Goal: Transaction & Acquisition: Purchase product/service

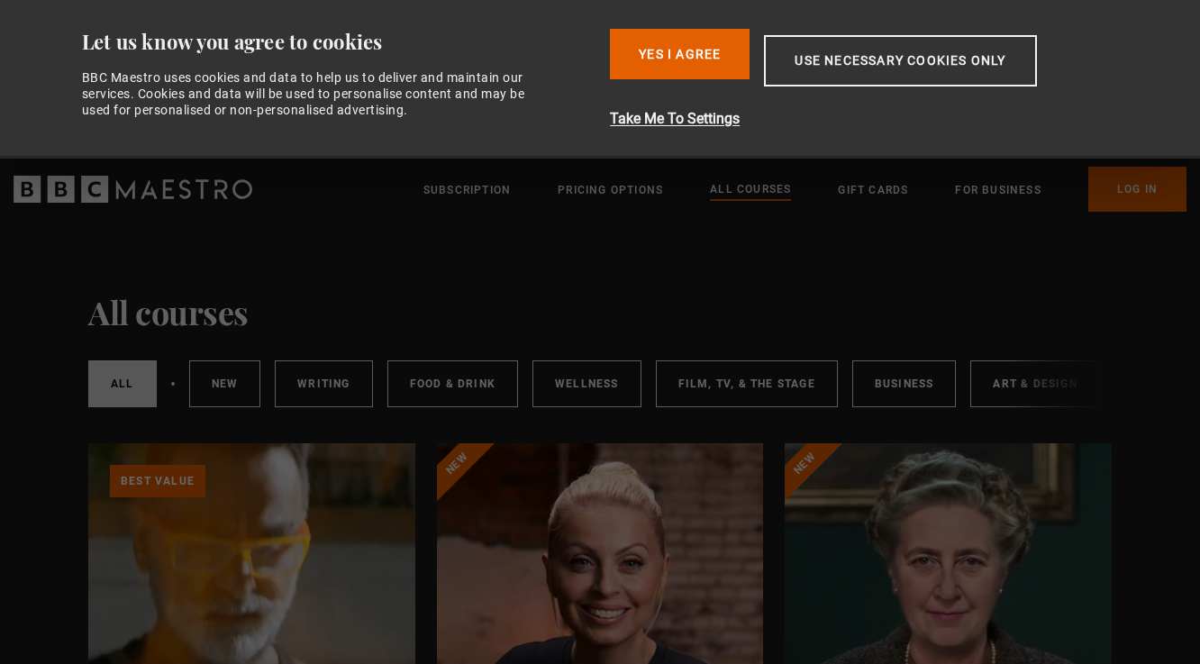
click at [689, 47] on button "Yes I Agree" at bounding box center [680, 54] width 140 height 50
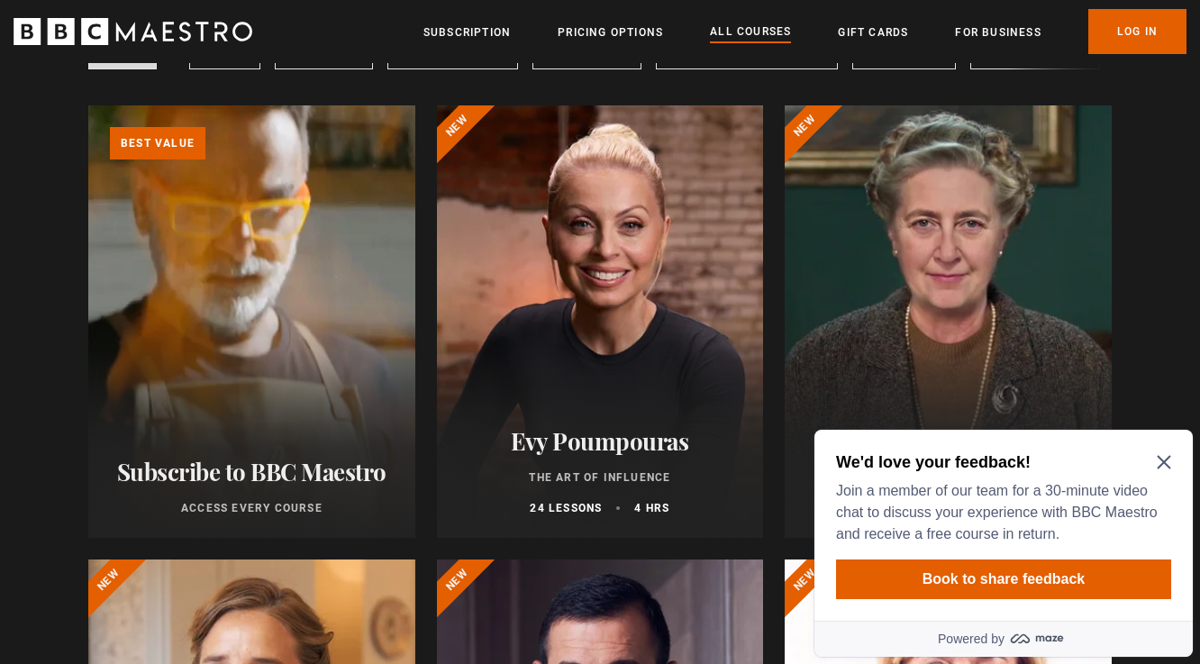
click at [1158, 471] on h2 "We'd love your feedback!" at bounding box center [1000, 462] width 328 height 22
click at [1165, 465] on icon "Close Maze Prompt" at bounding box center [1164, 462] width 14 height 14
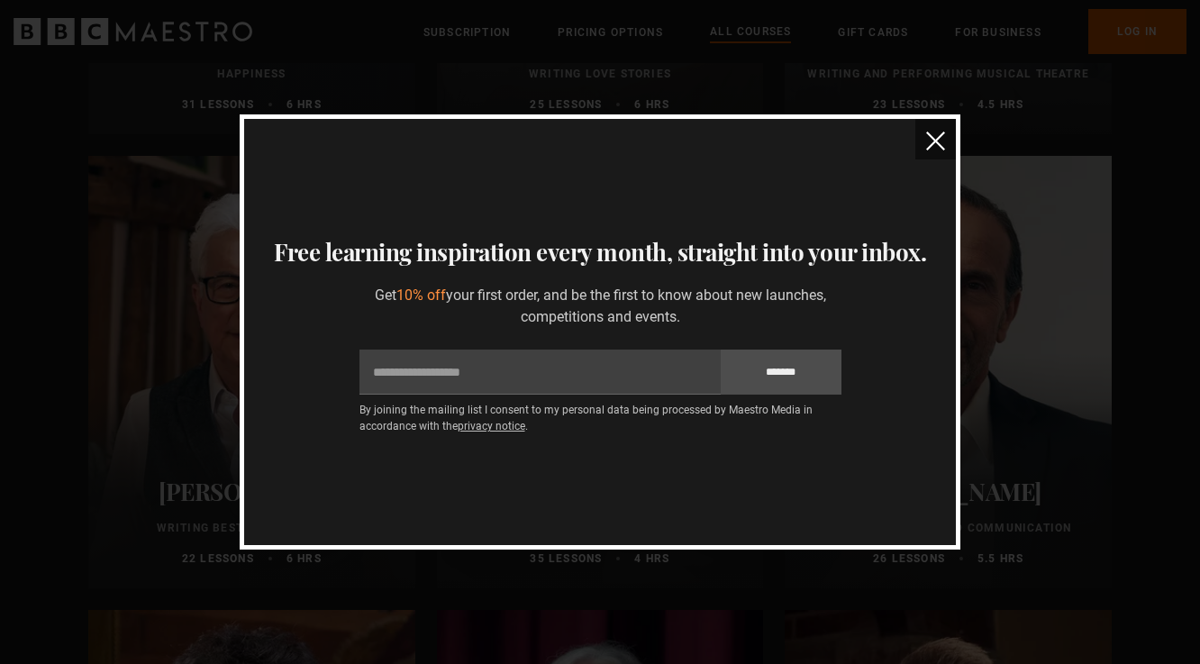
scroll to position [3748, 0]
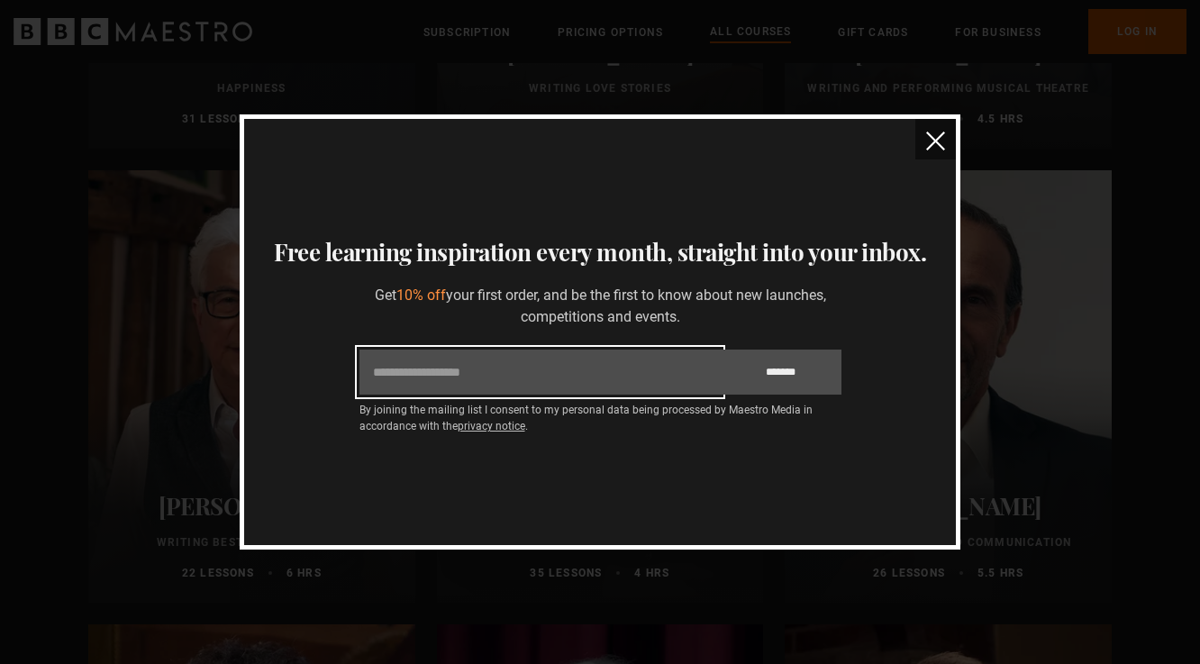
click at [571, 370] on input "Email" at bounding box center [539, 372] width 361 height 45
type input "**********"
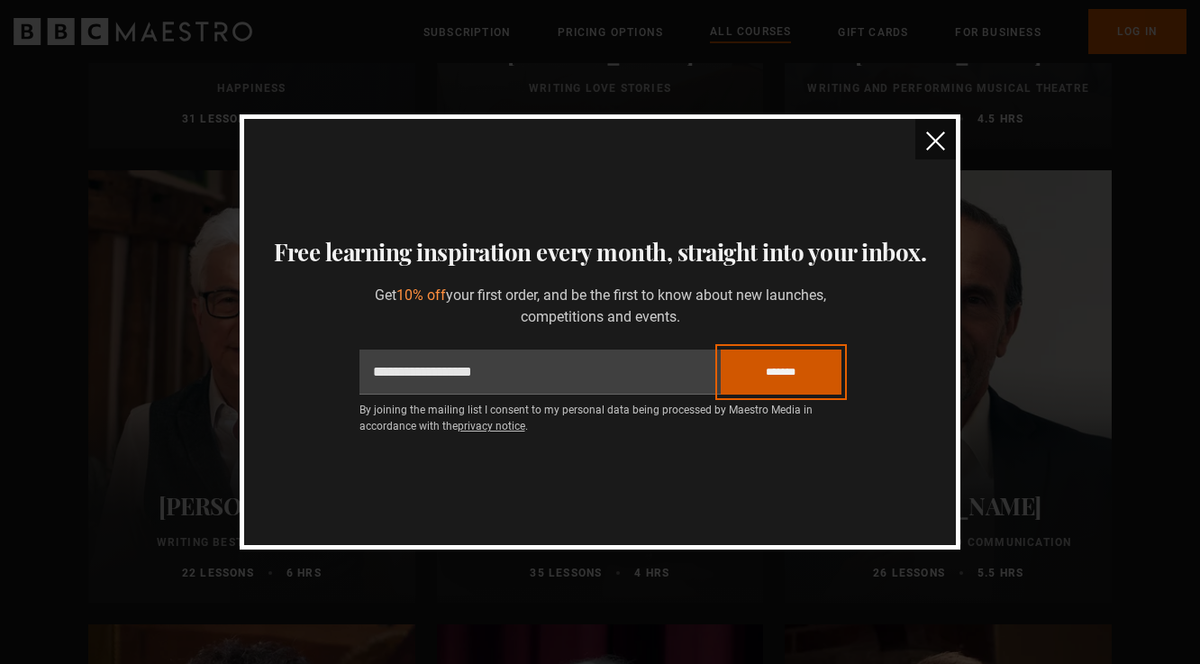
click at [790, 377] on input "*******" at bounding box center [781, 372] width 121 height 45
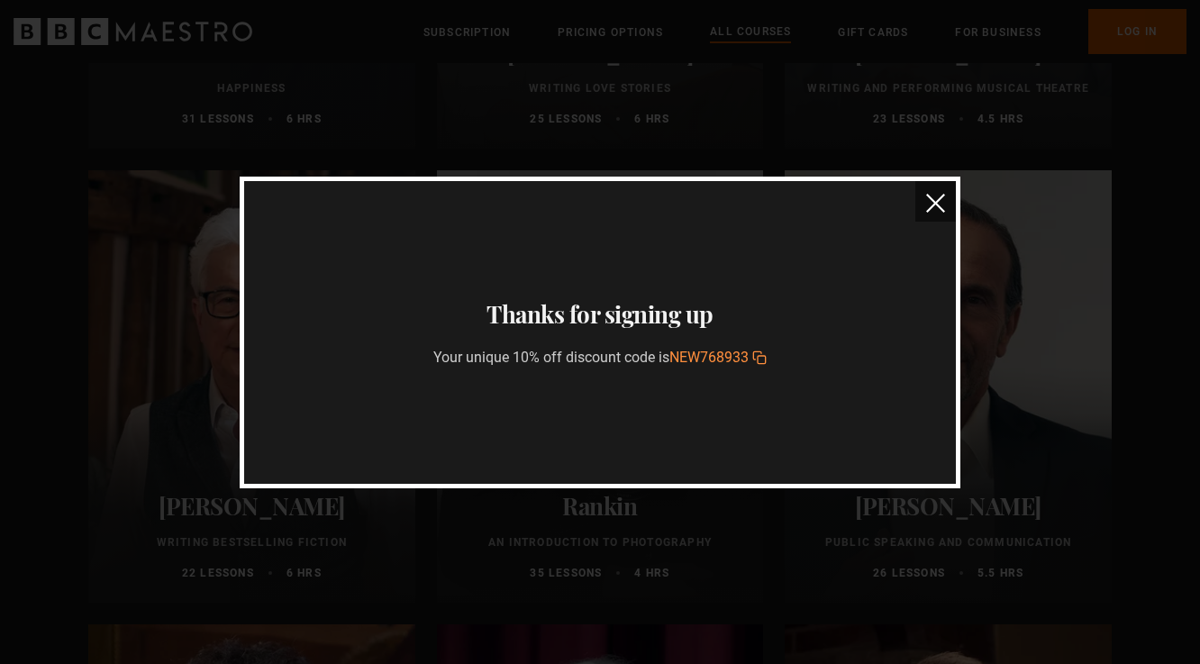
click at [766, 362] on icon "button" at bounding box center [759, 357] width 14 height 14
click at [932, 198] on img "close" at bounding box center [935, 203] width 19 height 19
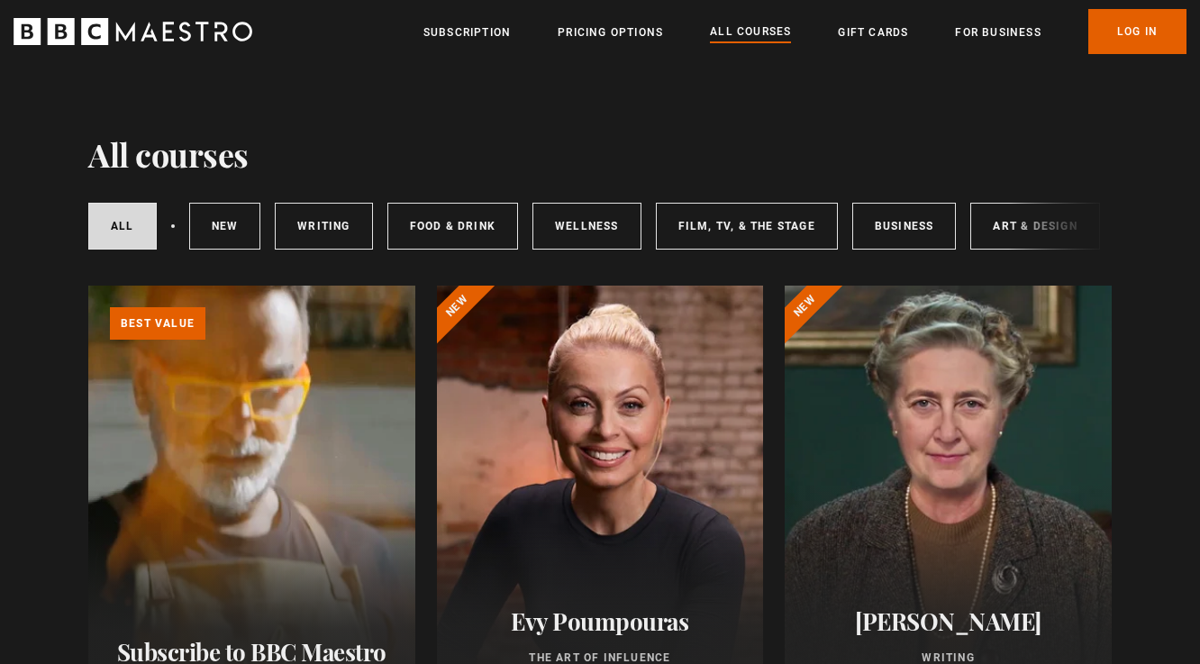
scroll to position [342, 0]
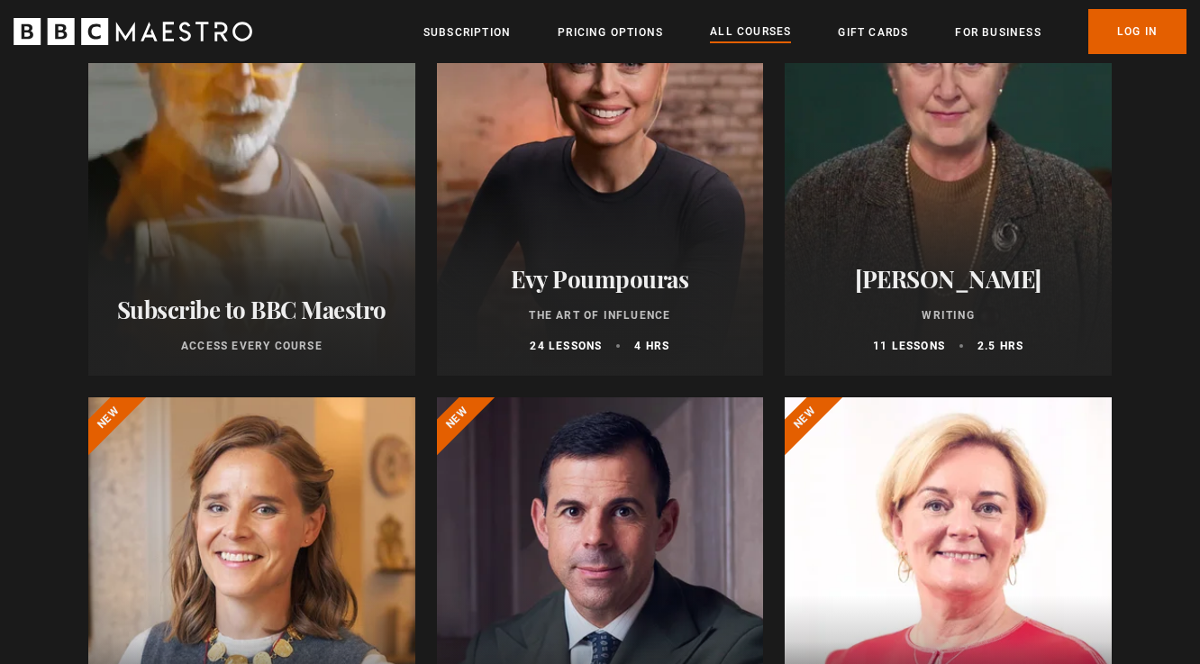
click at [601, 210] on div at bounding box center [600, 159] width 327 height 432
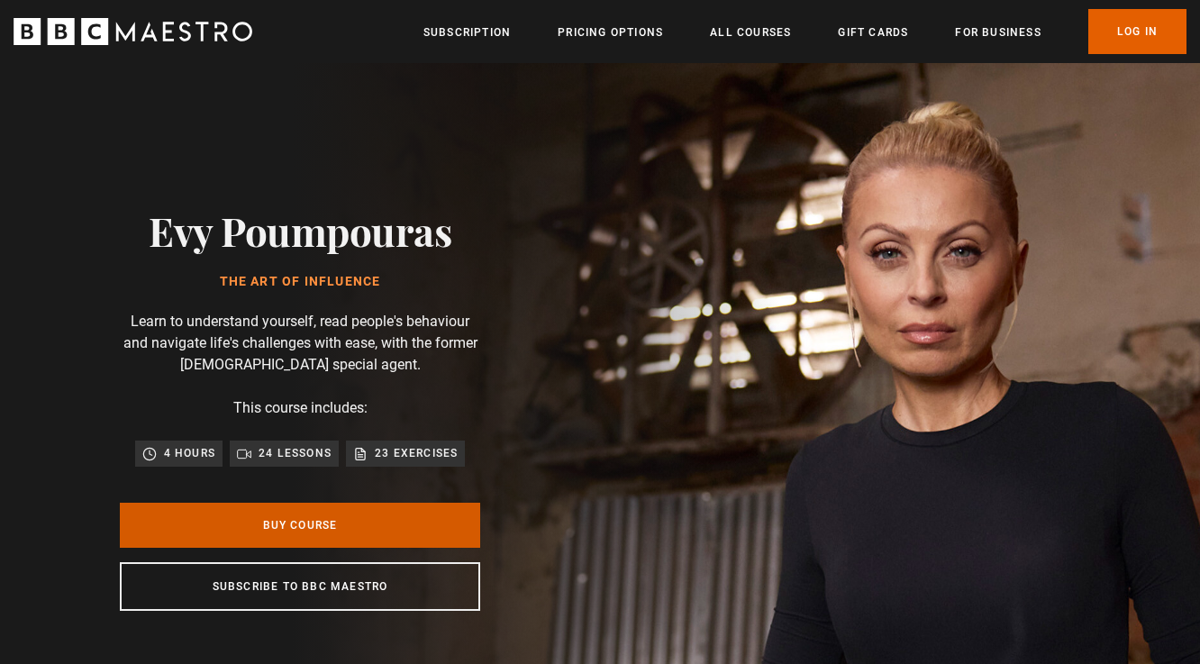
click at [321, 523] on link "Buy Course" at bounding box center [300, 525] width 360 height 45
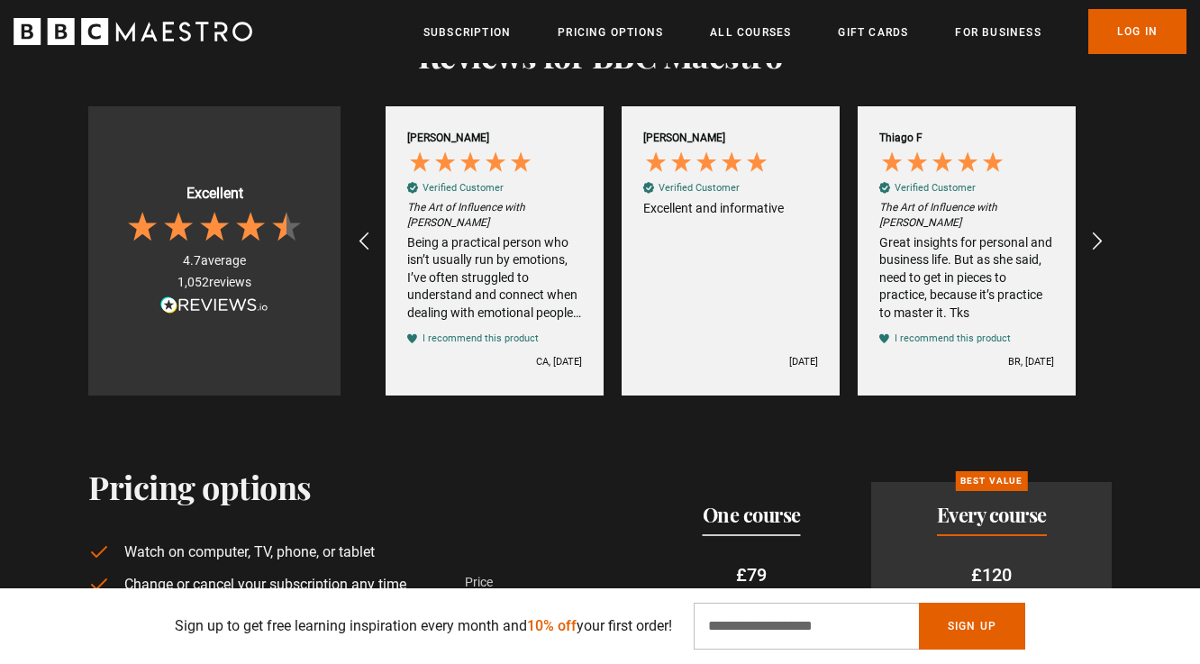
scroll to position [3488, 0]
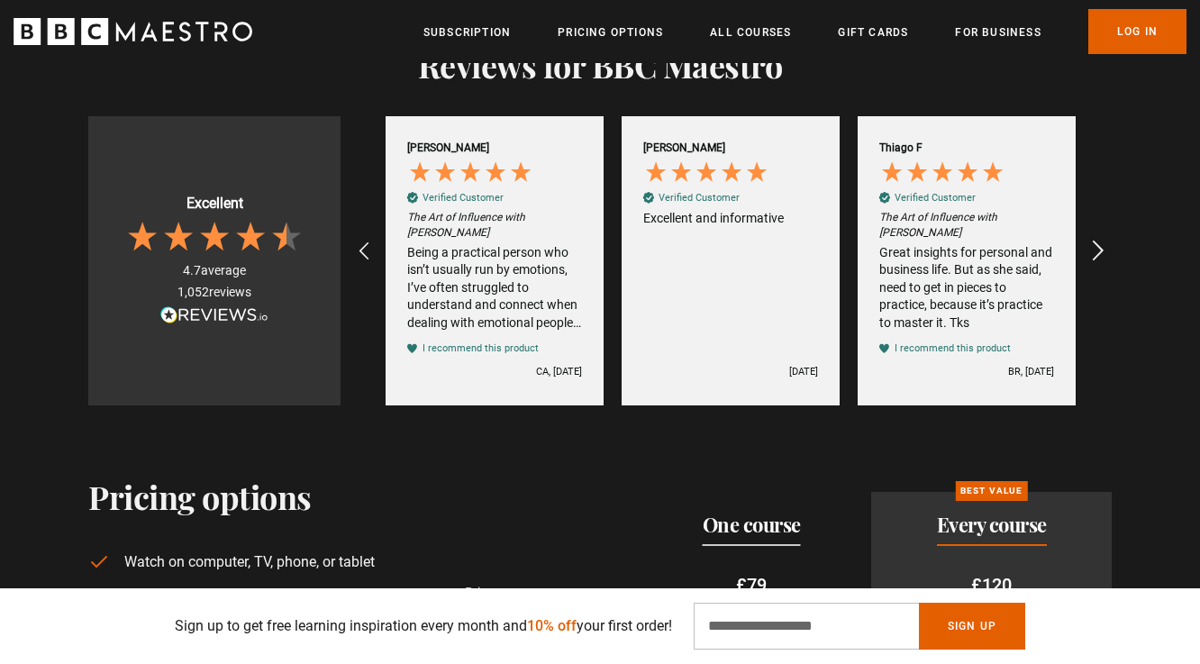
click at [1097, 249] on icon "REVIEWS.io Carousel Scroll Right" at bounding box center [1098, 252] width 25 height 25
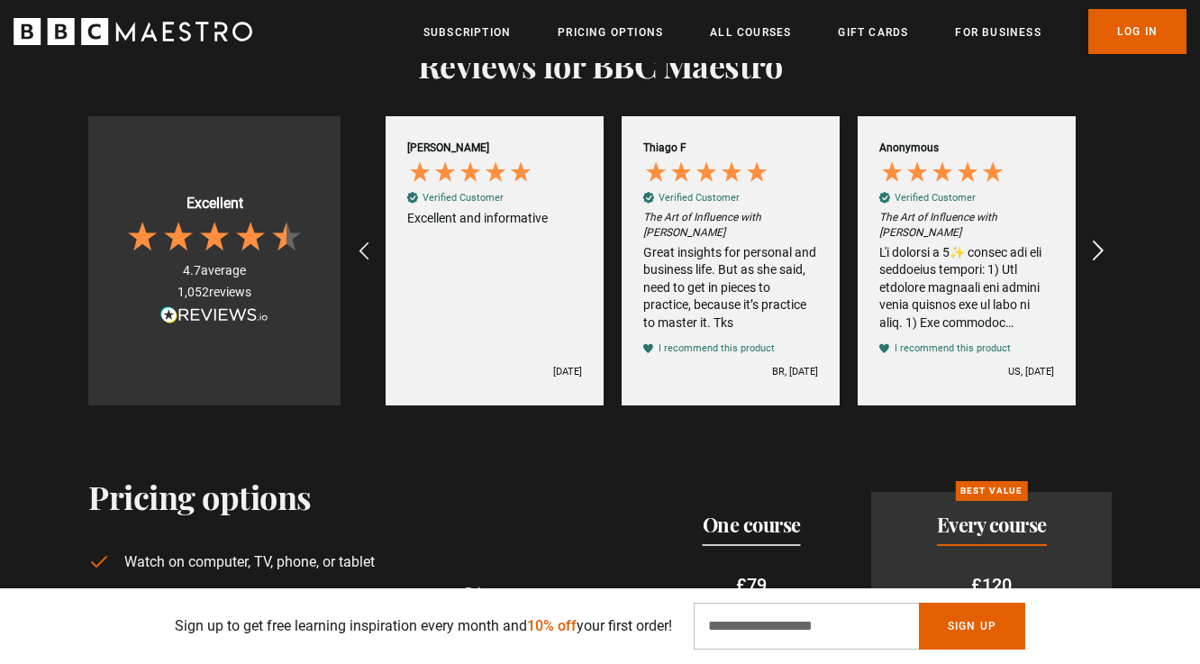
click at [1097, 249] on icon "REVIEWS.io Carousel Scroll Right" at bounding box center [1098, 252] width 25 height 25
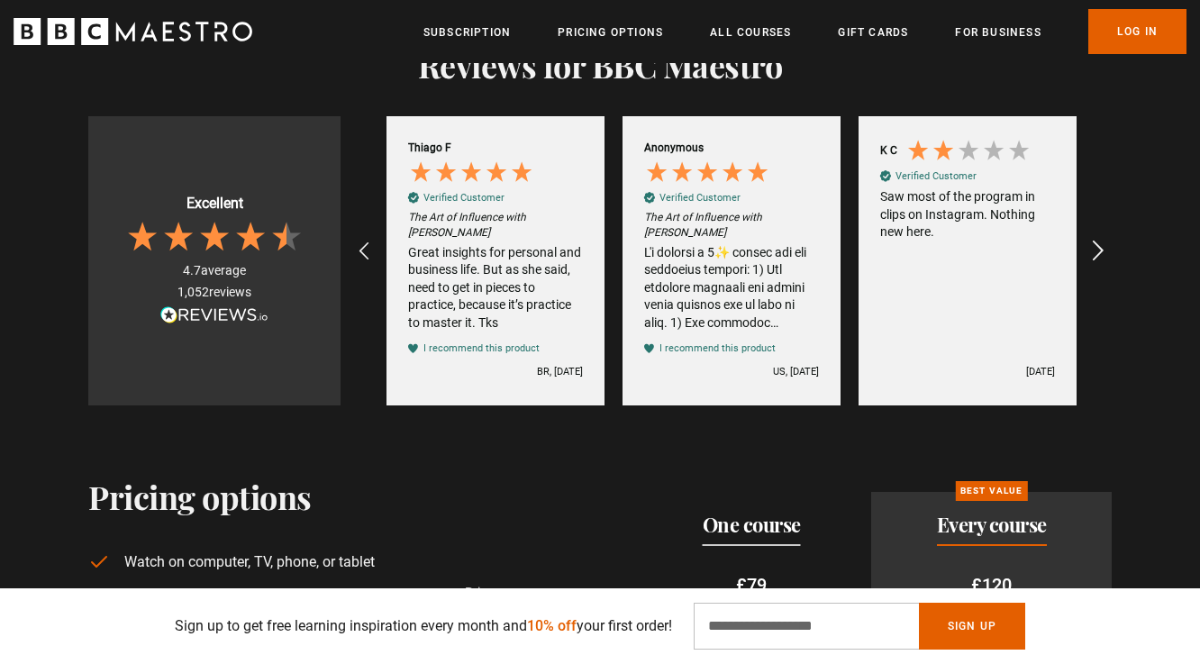
scroll to position [0, 708]
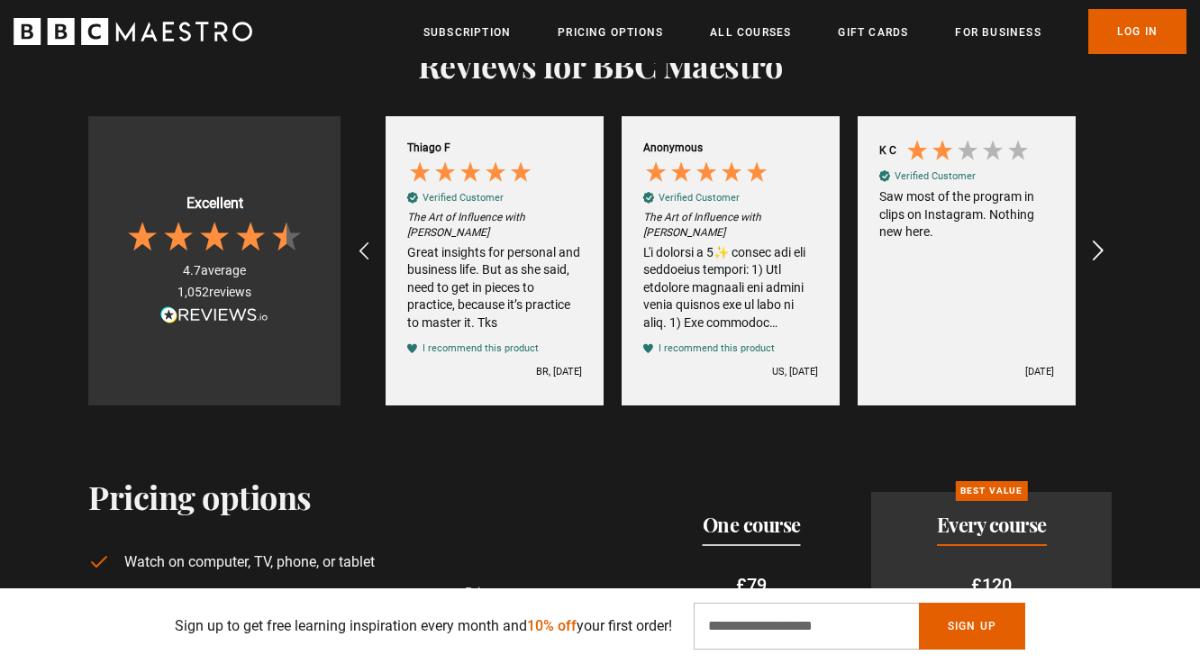
click at [1097, 249] on icon "REVIEWS.io Carousel Scroll Right" at bounding box center [1098, 252] width 25 height 25
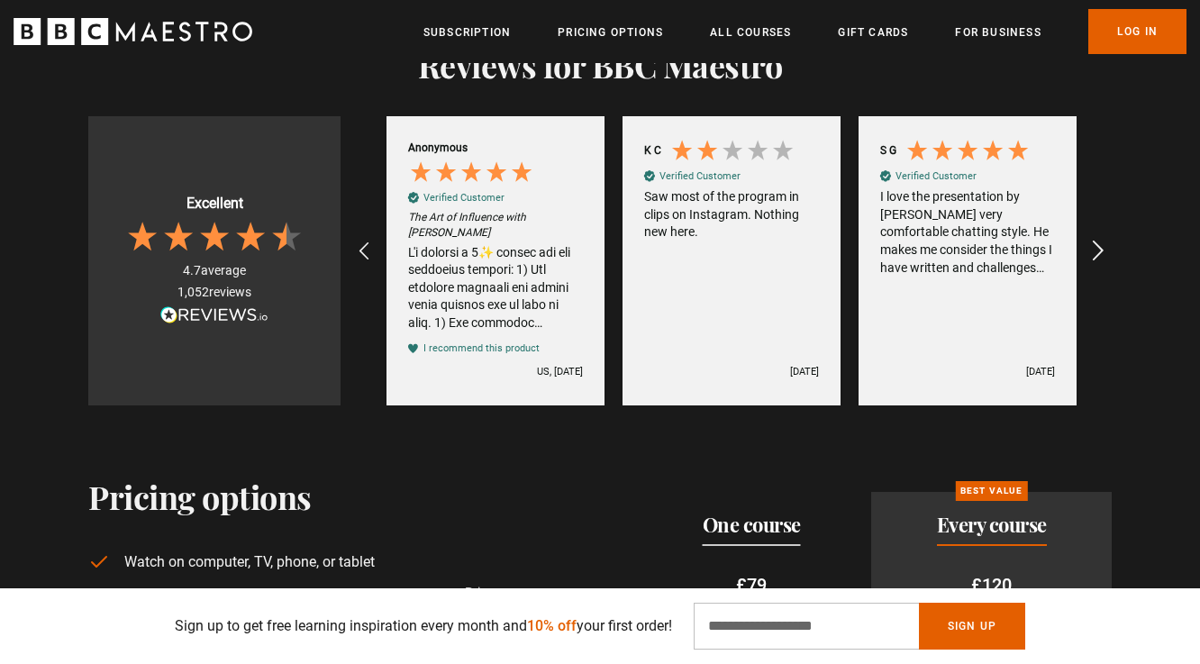
scroll to position [0, 944]
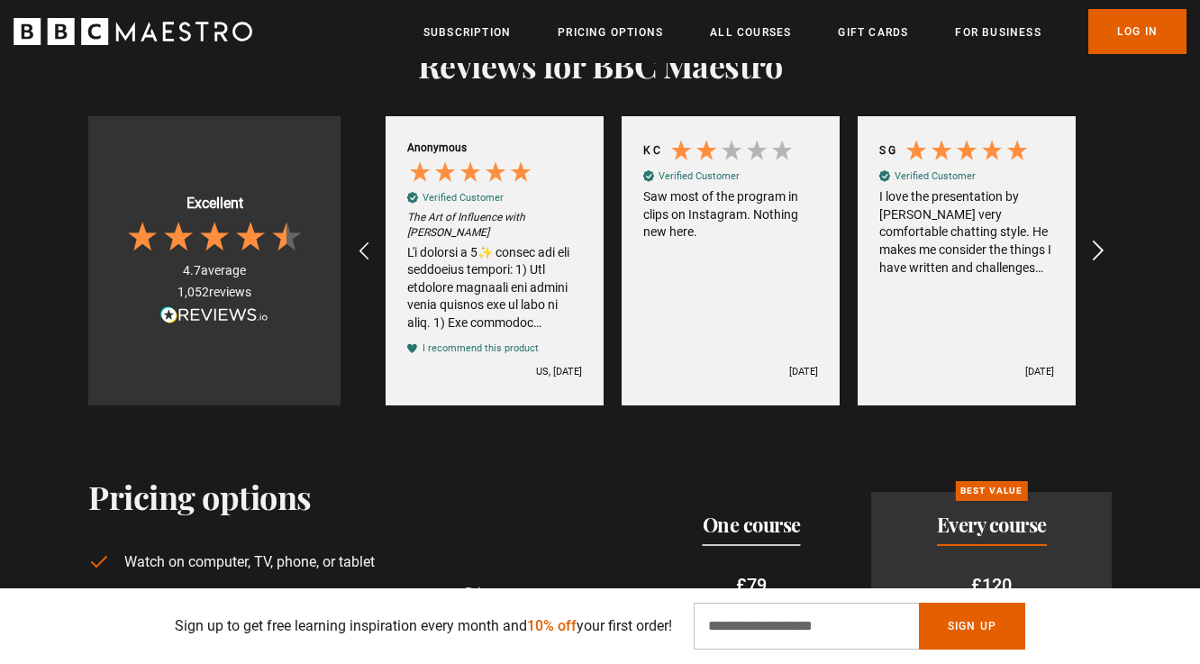
click at [1097, 249] on icon "REVIEWS.io Carousel Scroll Right" at bounding box center [1098, 252] width 25 height 25
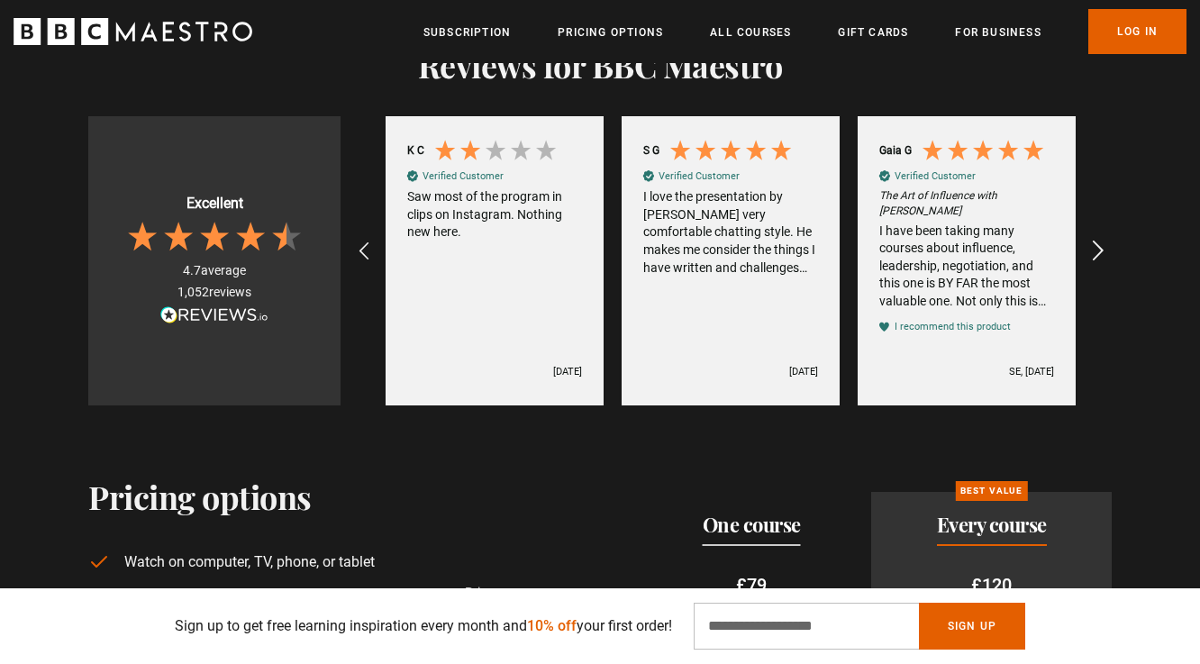
click at [1097, 249] on icon "REVIEWS.io Carousel Scroll Right" at bounding box center [1098, 252] width 25 height 25
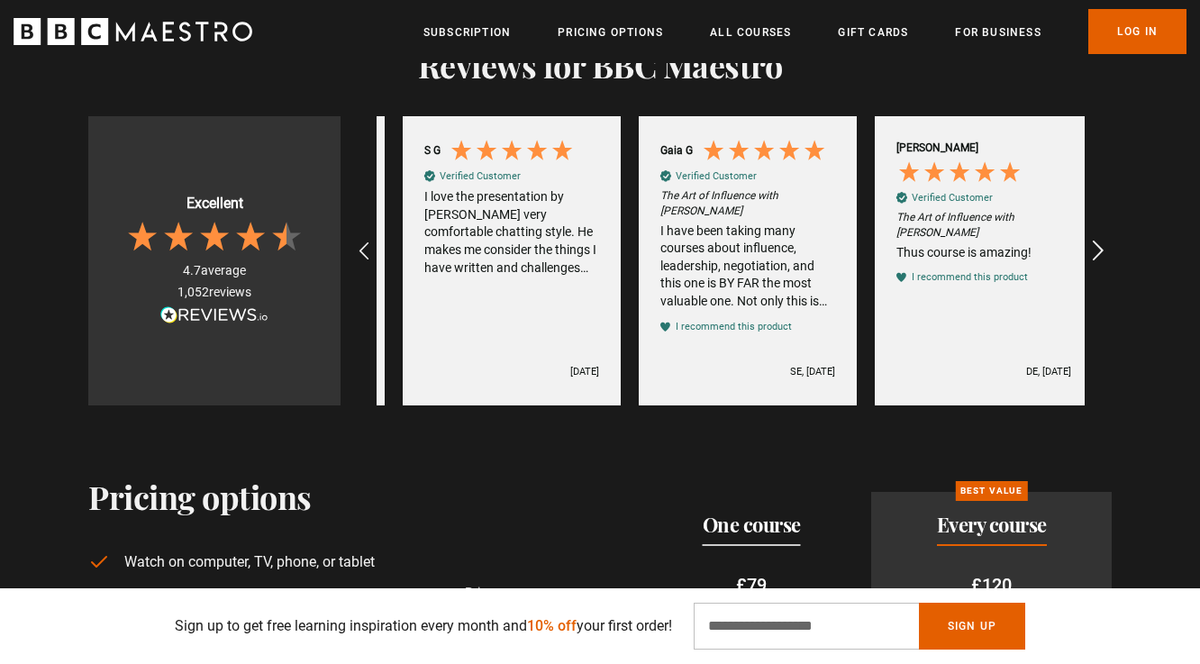
scroll to position [0, 1416]
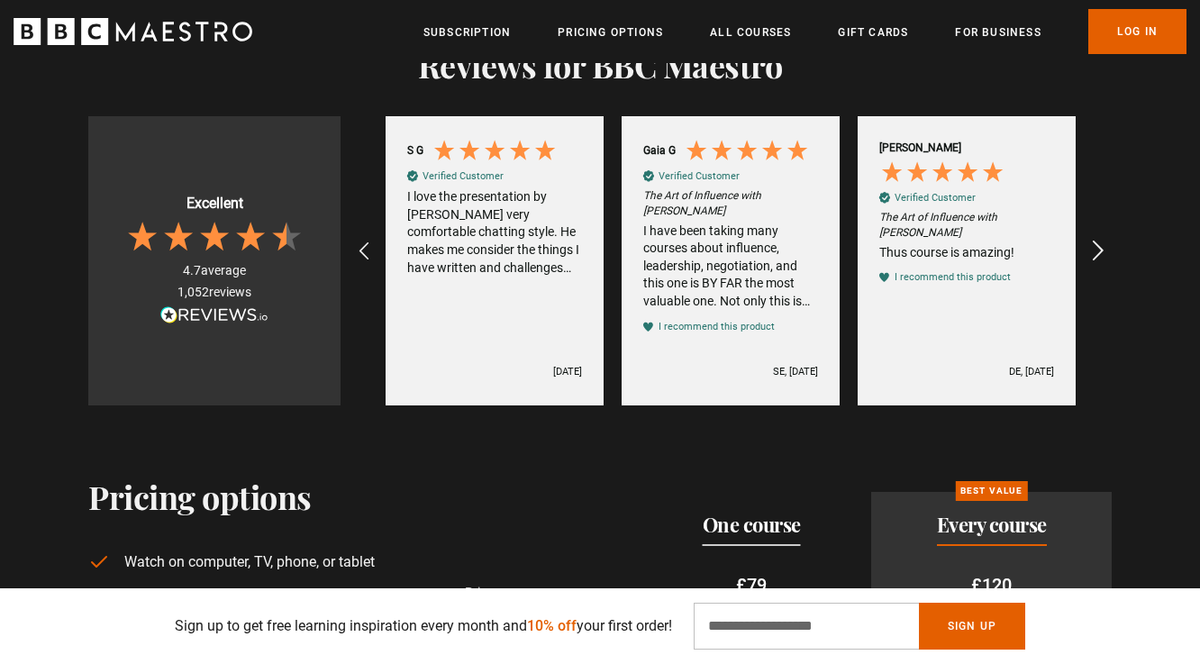
click at [1097, 249] on icon "REVIEWS.io Carousel Scroll Right" at bounding box center [1098, 252] width 25 height 25
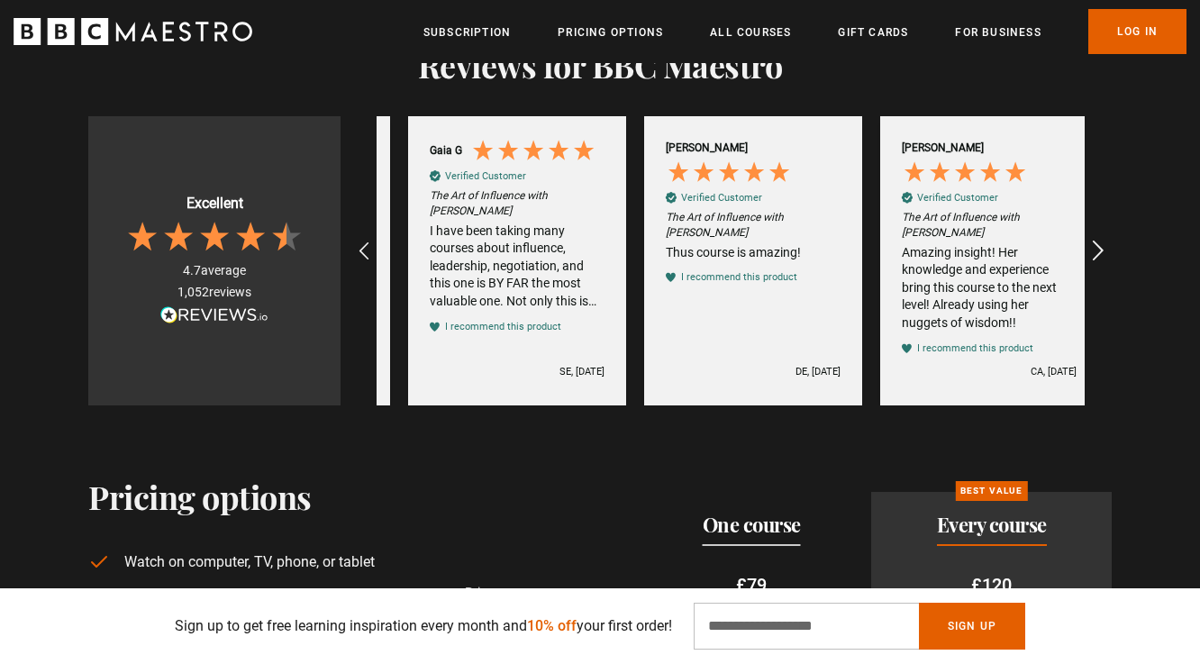
scroll to position [0, 1652]
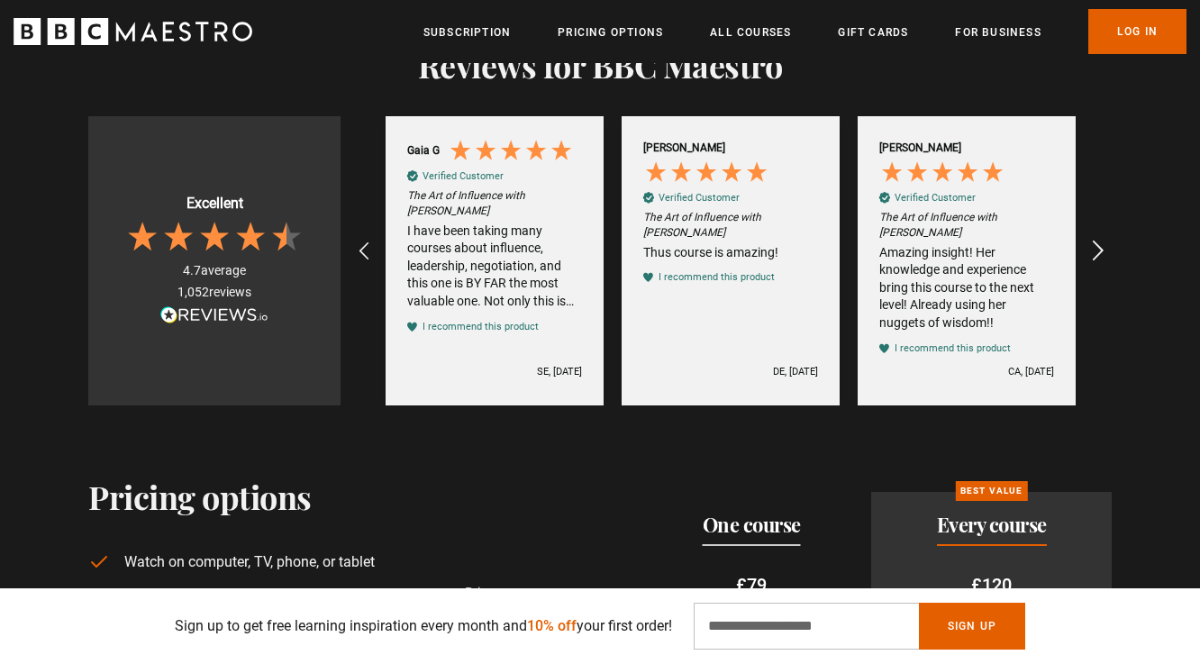
click at [1097, 249] on icon "REVIEWS.io Carousel Scroll Right" at bounding box center [1098, 252] width 25 height 25
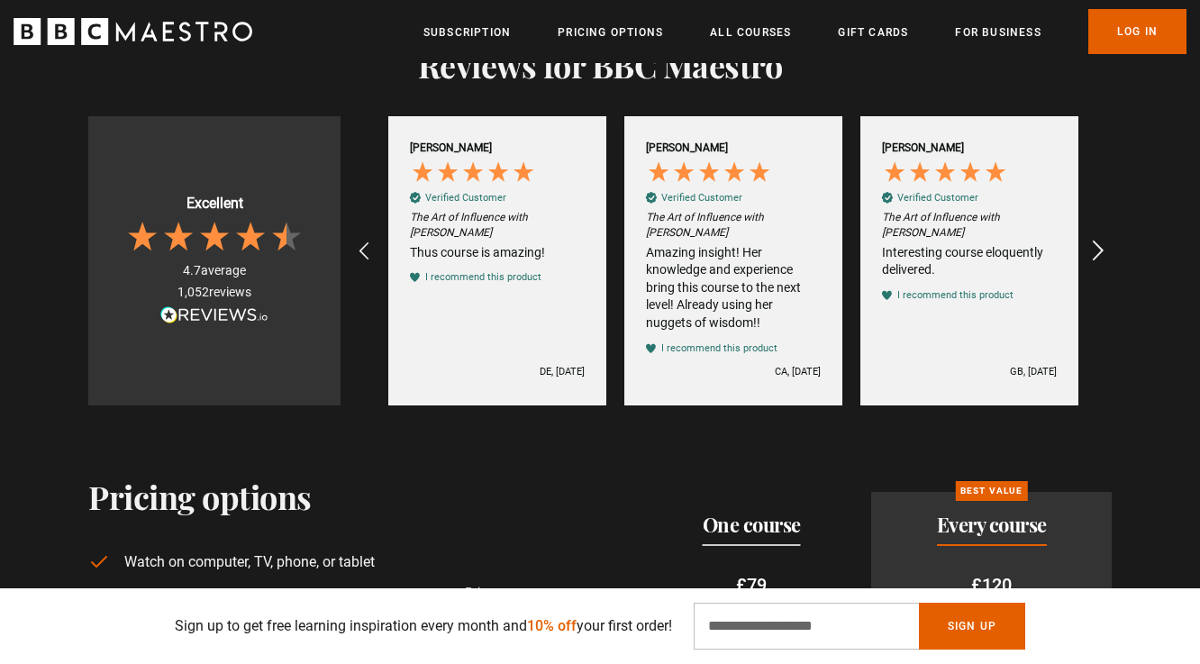
scroll to position [0, 1888]
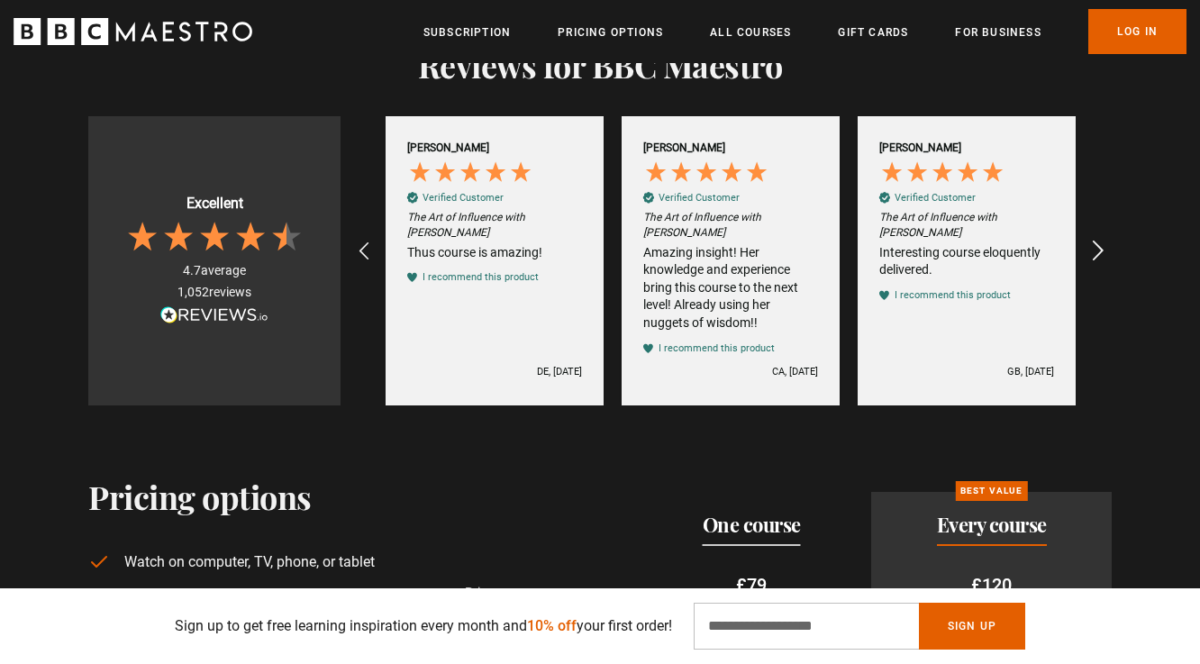
click at [1097, 249] on icon "REVIEWS.io Carousel Scroll Right" at bounding box center [1098, 252] width 25 height 25
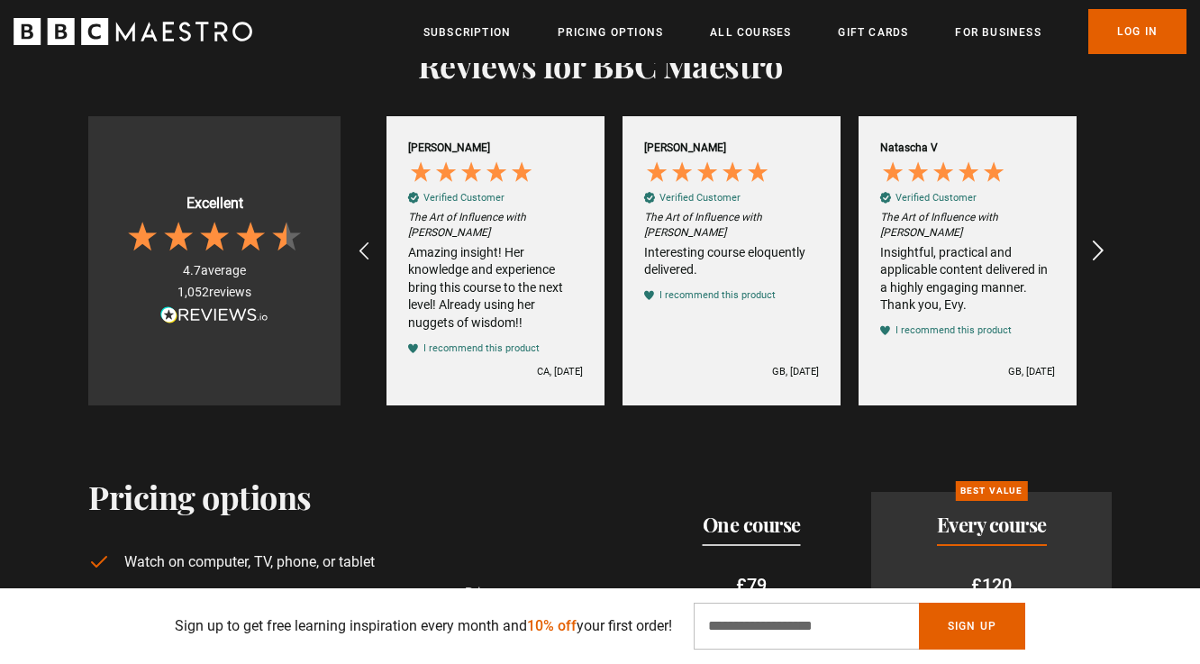
scroll to position [0, 2124]
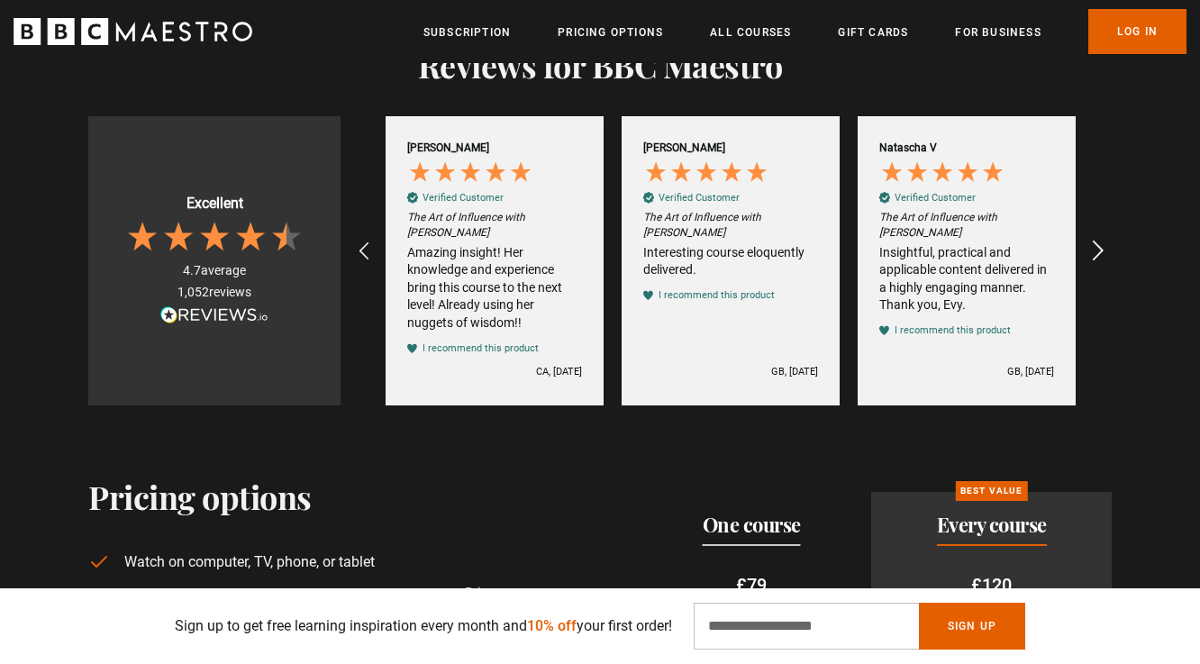
click at [1097, 249] on icon "REVIEWS.io Carousel Scroll Right" at bounding box center [1098, 252] width 25 height 25
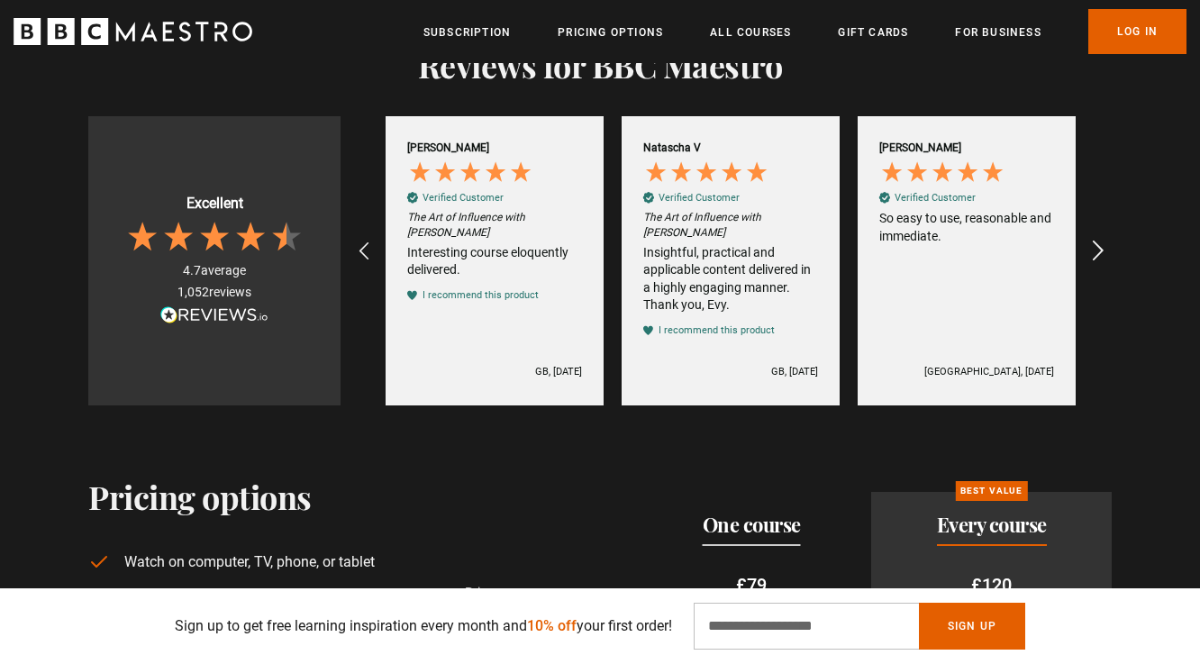
click at [1097, 249] on icon "REVIEWS.io Carousel Scroll Right" at bounding box center [1098, 252] width 25 height 25
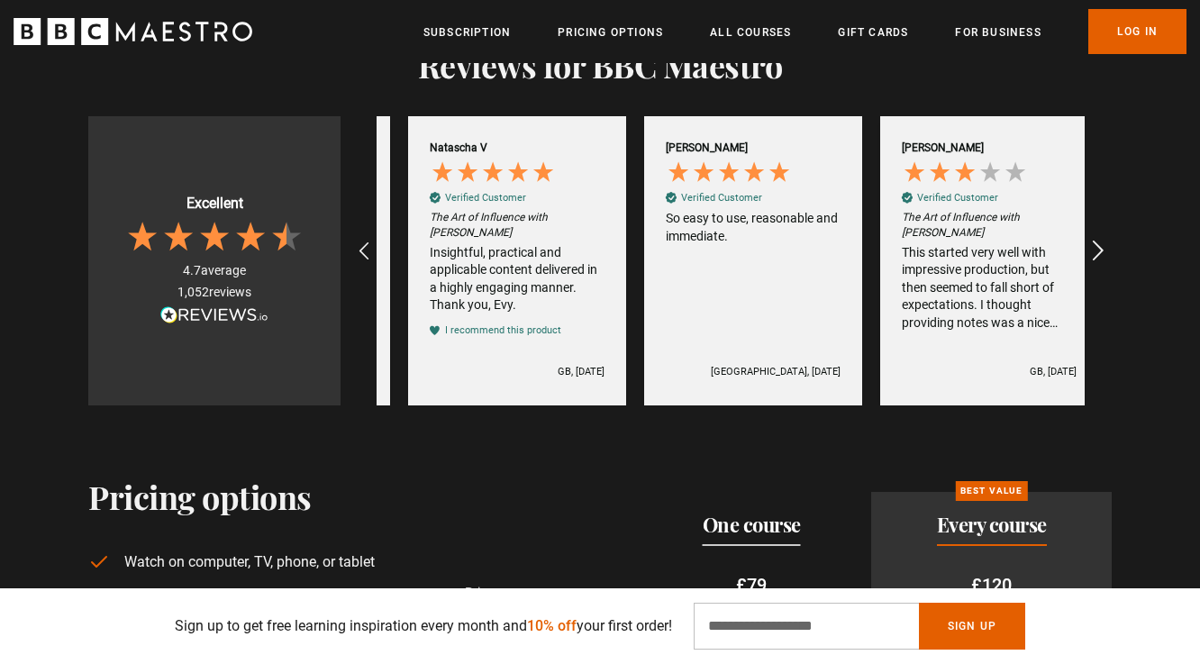
scroll to position [0, 2596]
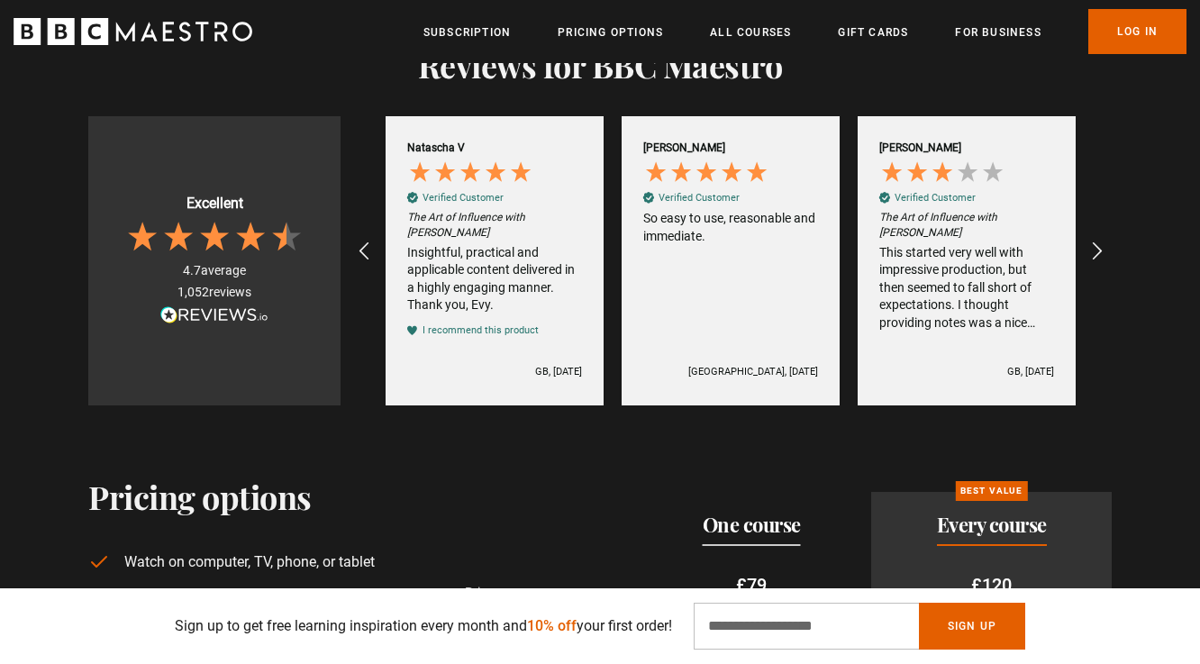
click at [974, 296] on div "This started very well with impressive production, but then seemed to fall shor…" at bounding box center [966, 288] width 175 height 88
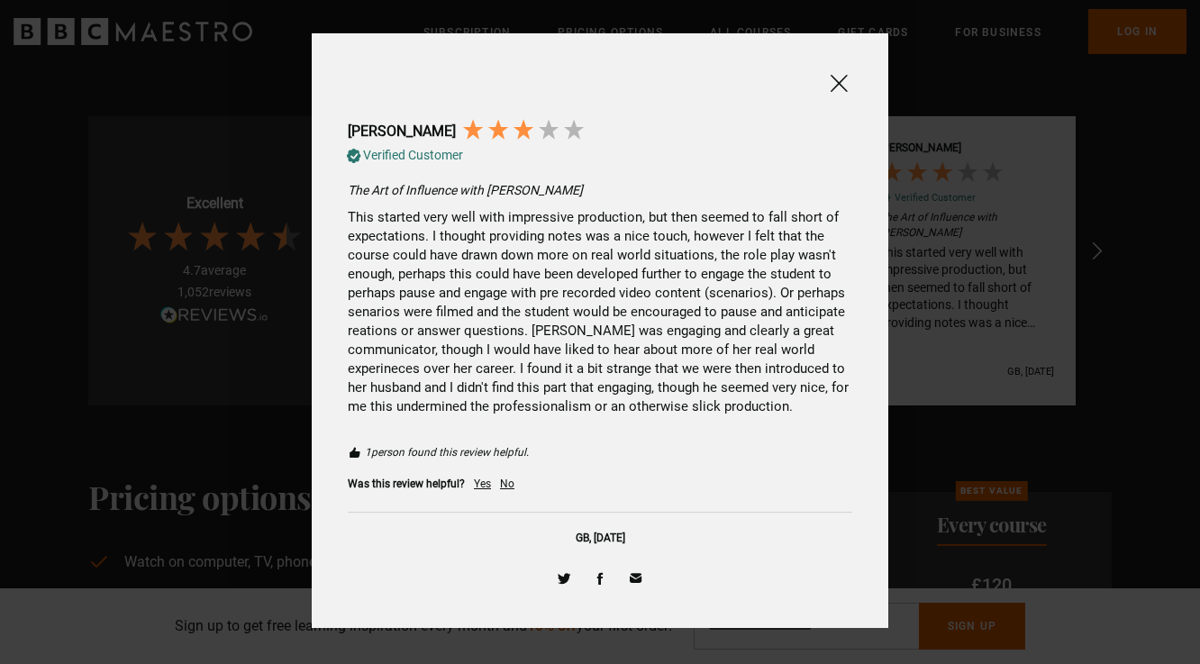
click at [840, 79] on span at bounding box center [839, 83] width 22 height 23
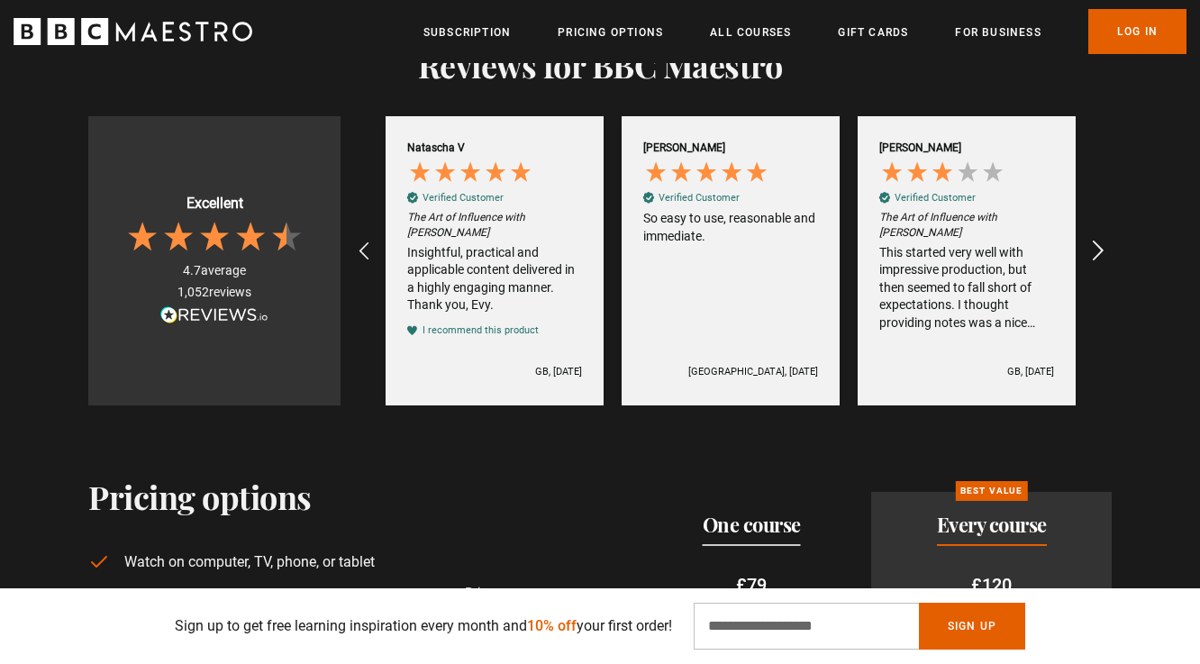
click at [1103, 243] on icon "REVIEWS.io Carousel Scroll Right" at bounding box center [1098, 252] width 25 height 25
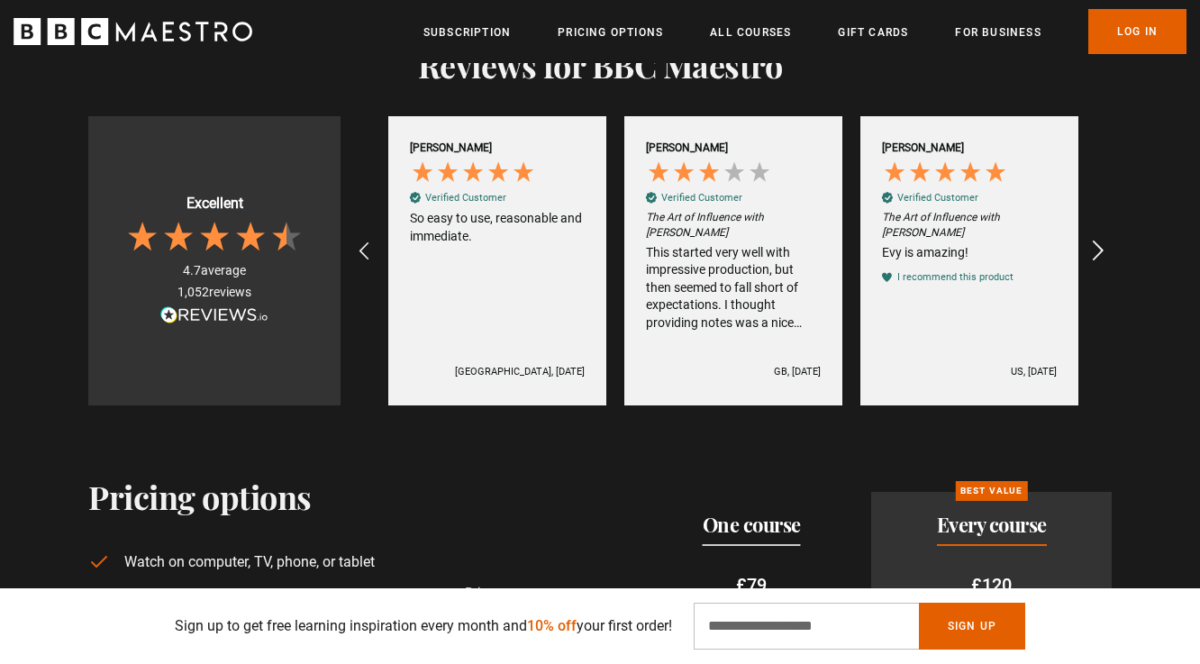
scroll to position [0, 2832]
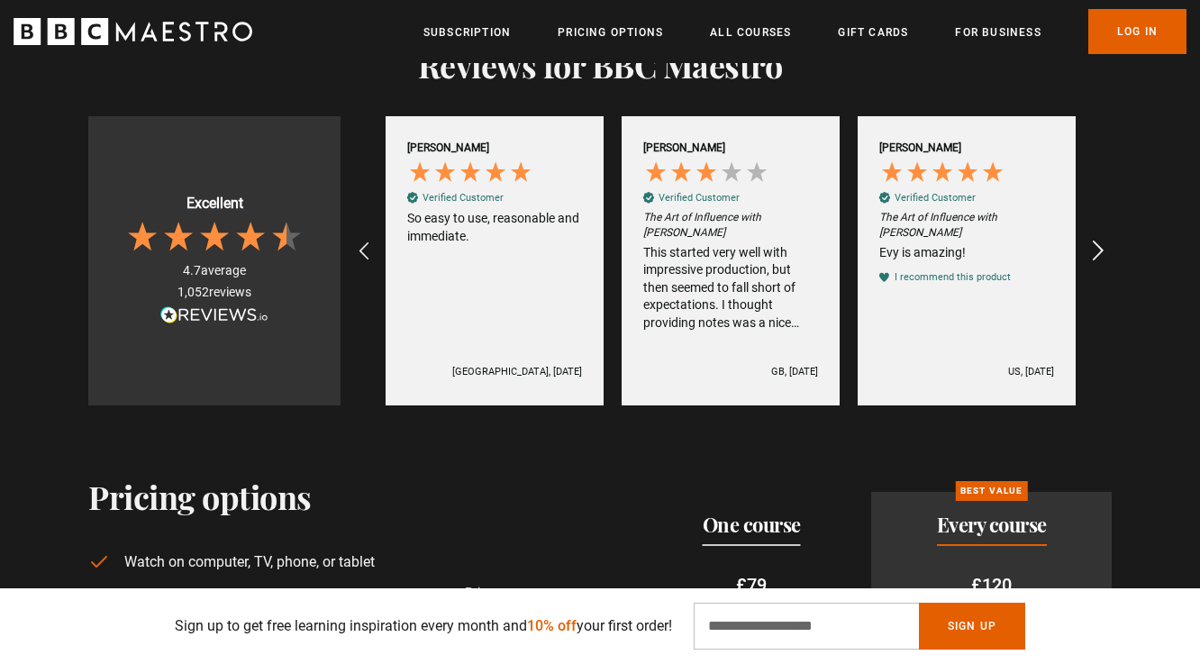
click at [1100, 247] on icon "REVIEWS.io Carousel Scroll Right" at bounding box center [1098, 252] width 25 height 25
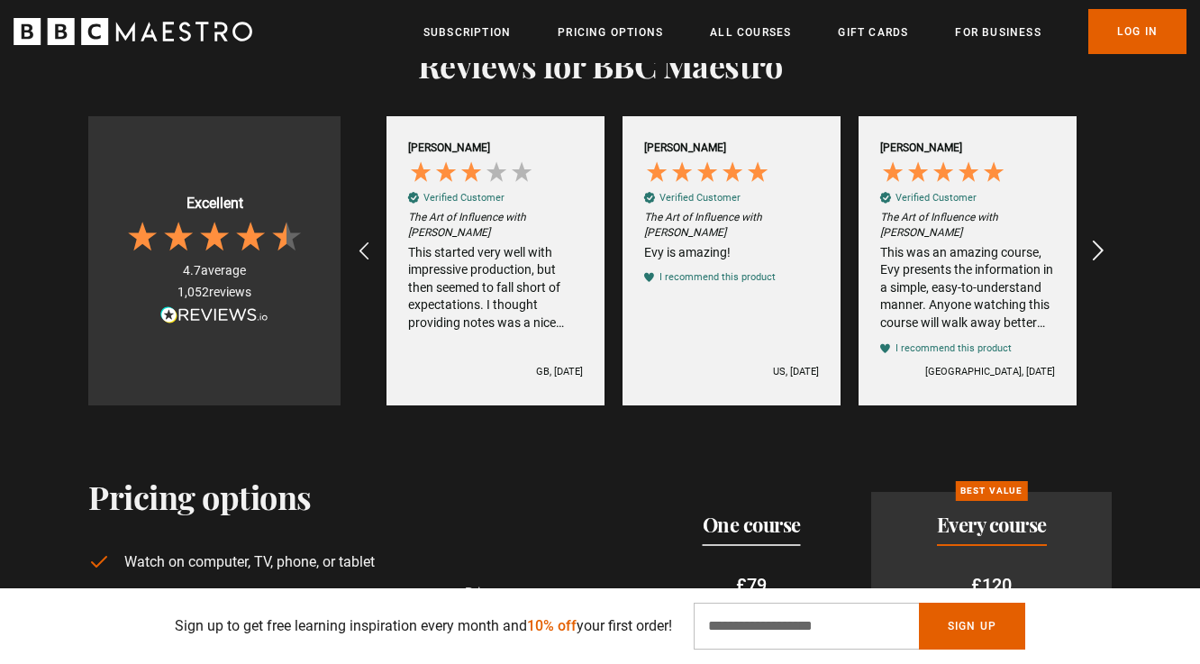
scroll to position [0, 3068]
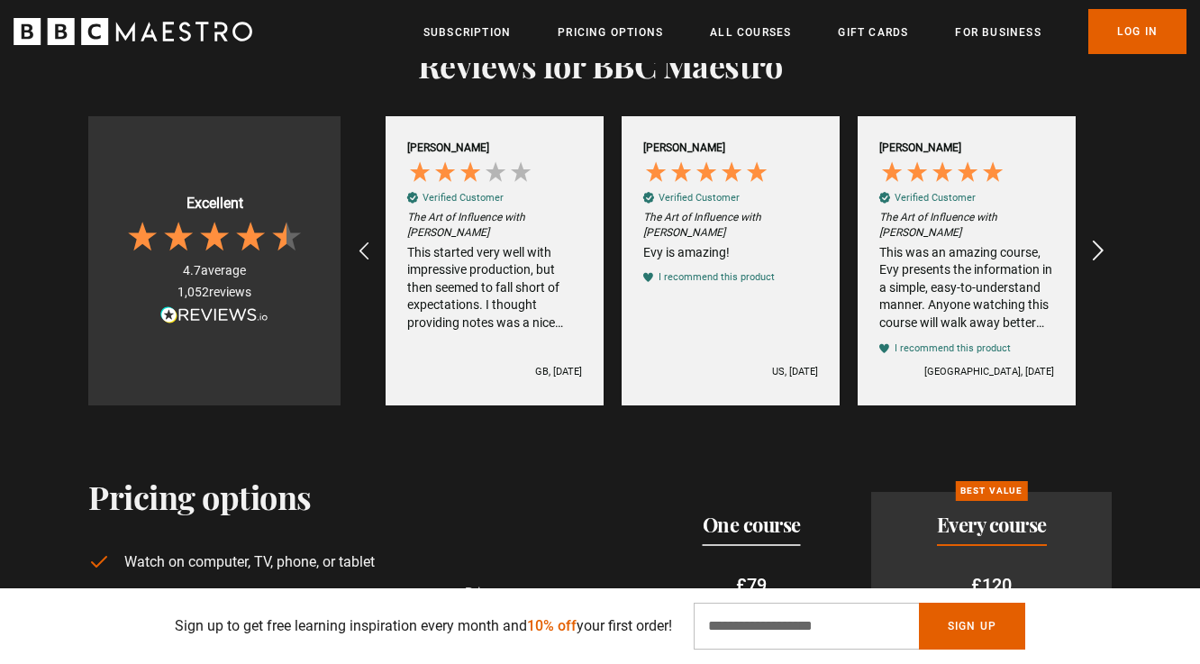
click at [1100, 247] on icon "REVIEWS.io Carousel Scroll Right" at bounding box center [1098, 252] width 25 height 25
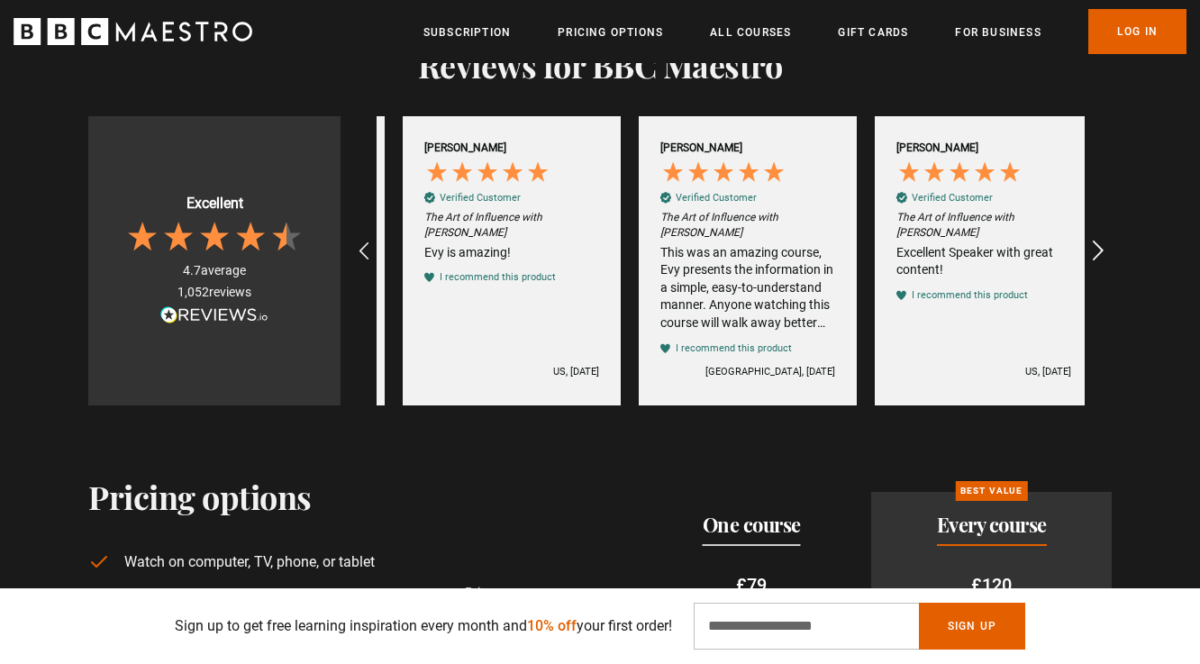
scroll to position [0, 3304]
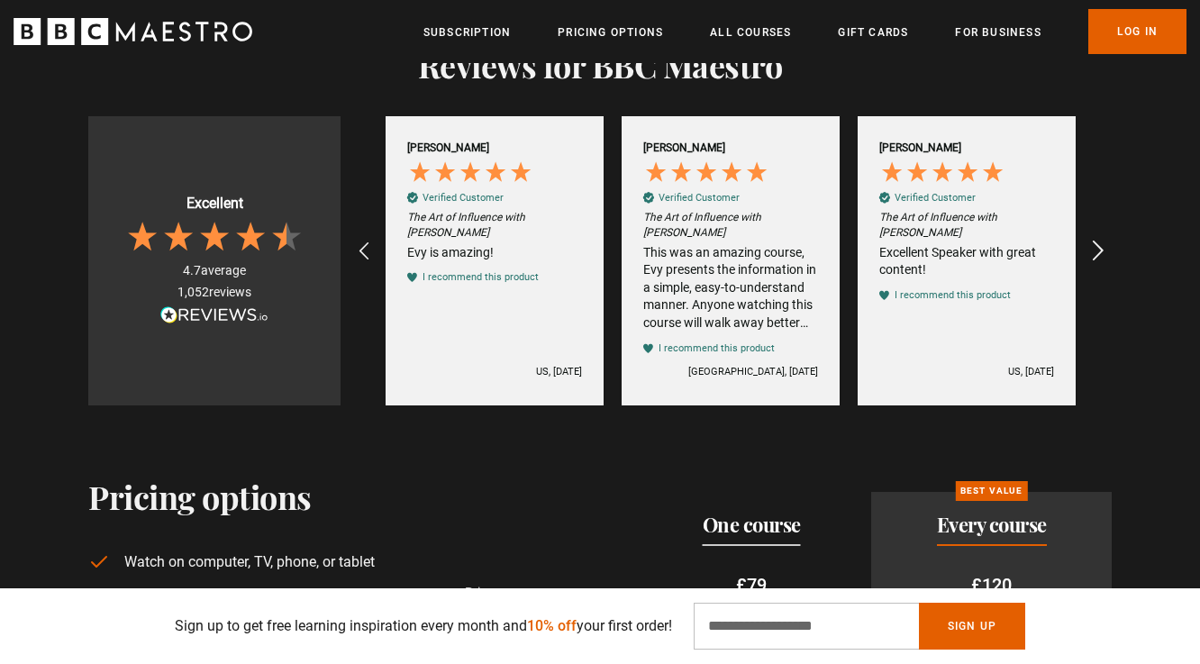
click at [1100, 247] on icon "REVIEWS.io Carousel Scroll Right" at bounding box center [1098, 252] width 25 height 25
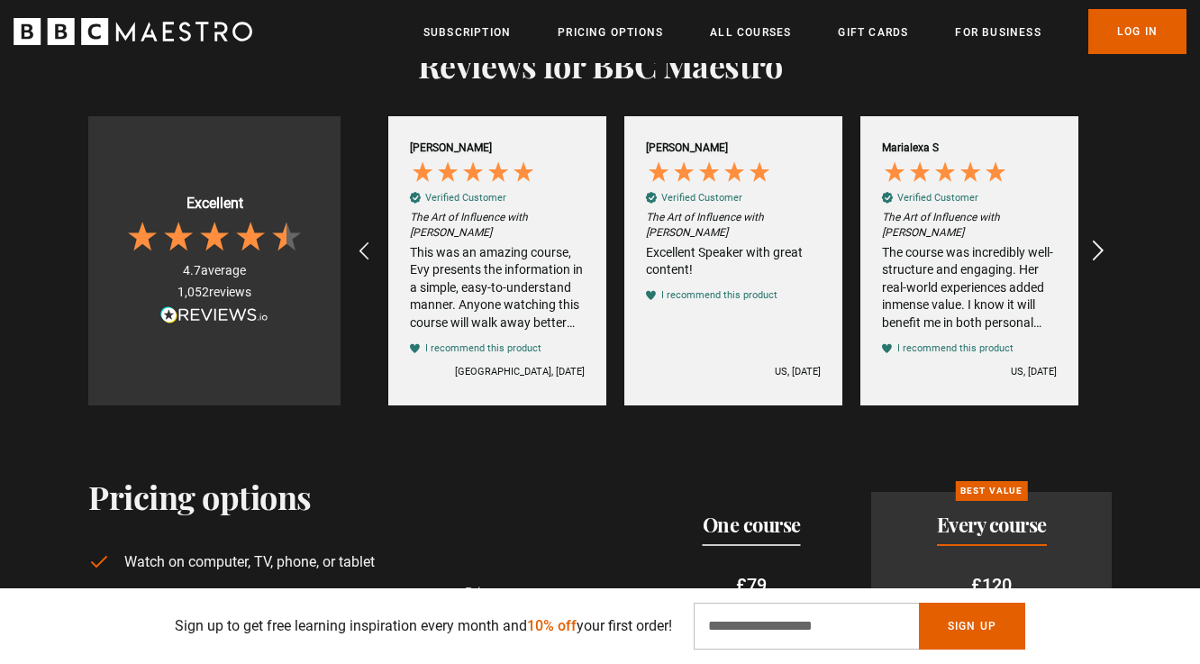
scroll to position [0, 3540]
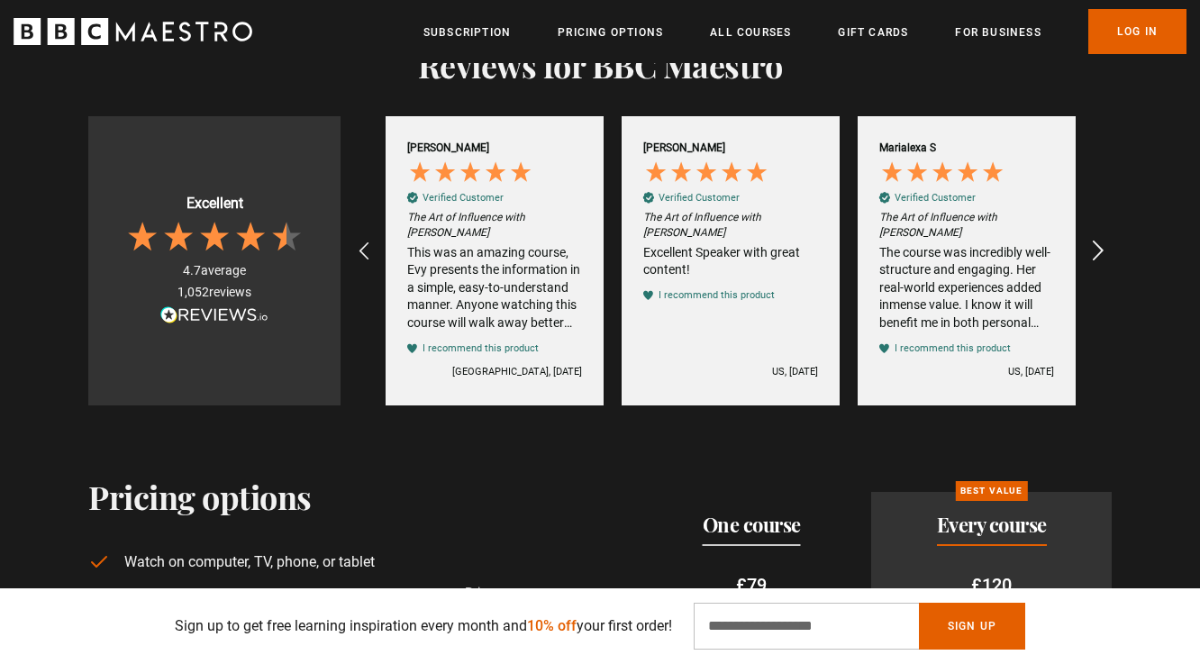
click at [1100, 247] on icon "REVIEWS.io Carousel Scroll Right" at bounding box center [1098, 252] width 25 height 25
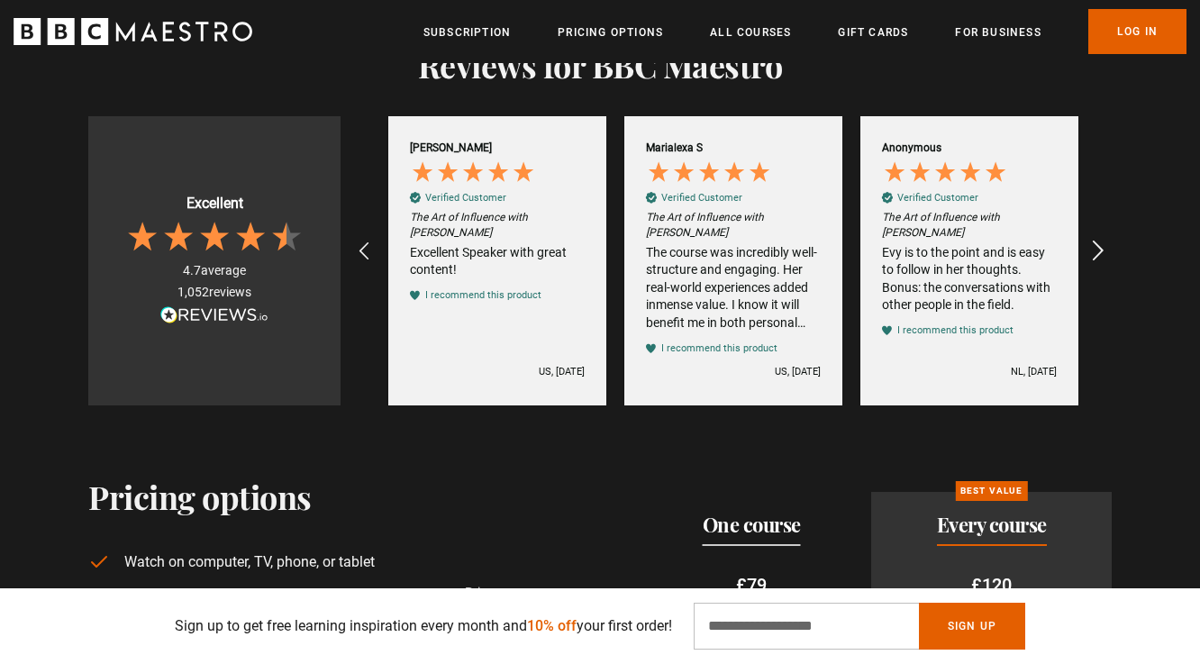
scroll to position [0, 3777]
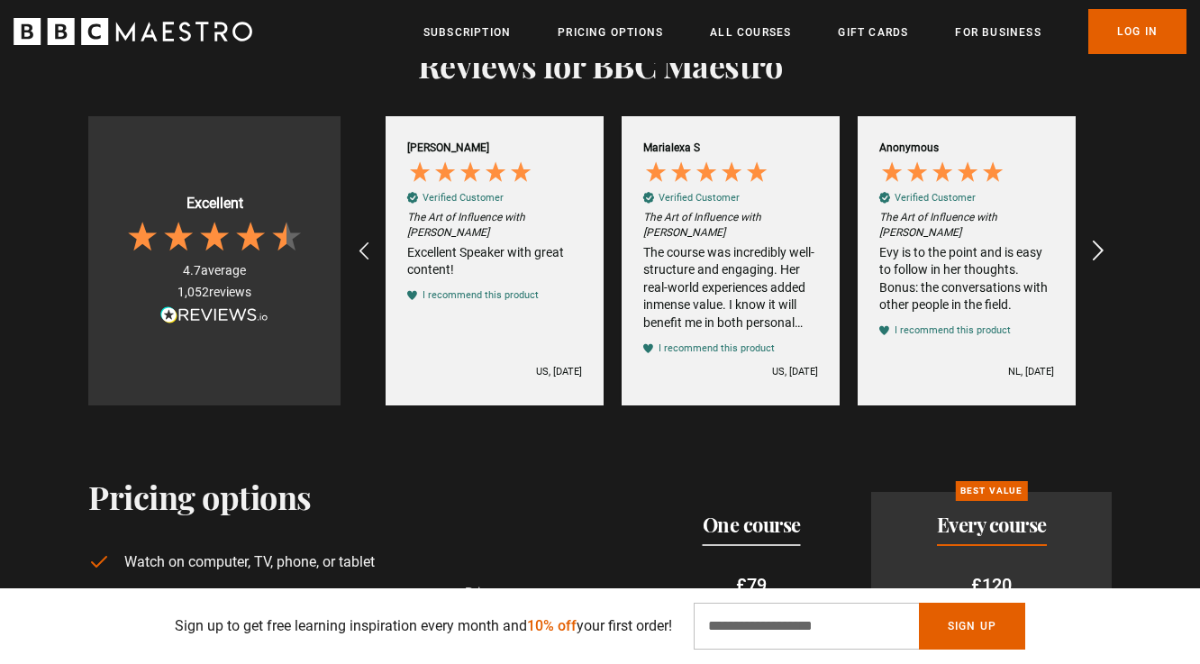
click at [1100, 247] on icon "REVIEWS.io Carousel Scroll Right" at bounding box center [1098, 252] width 25 height 25
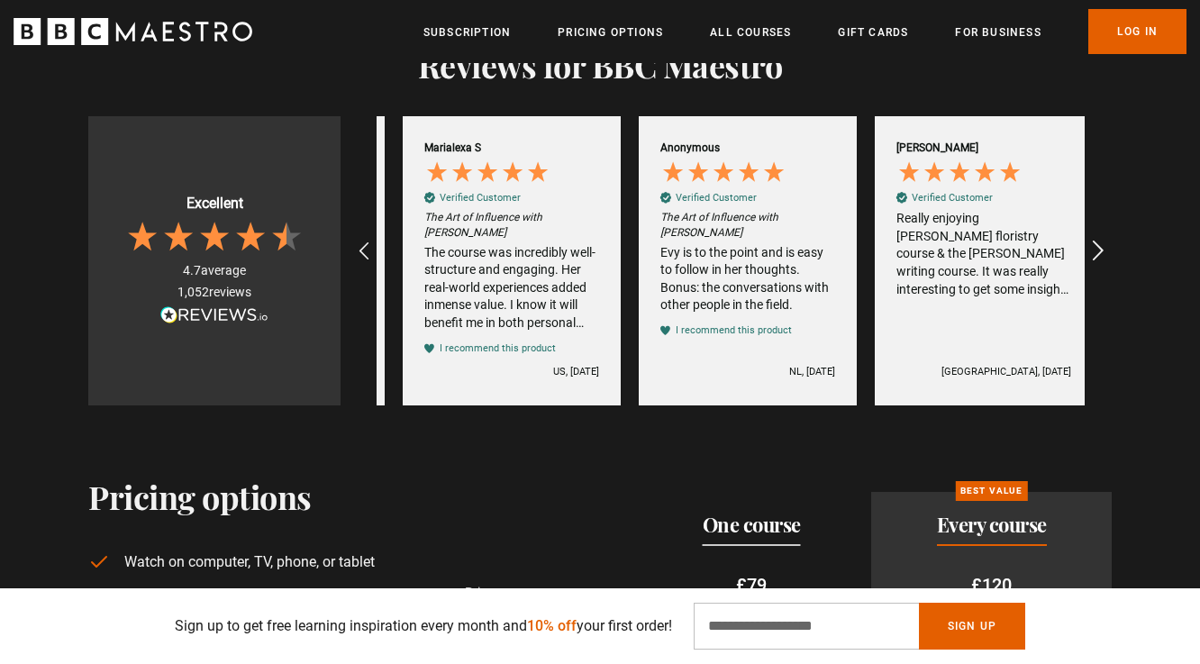
scroll to position [0, 4013]
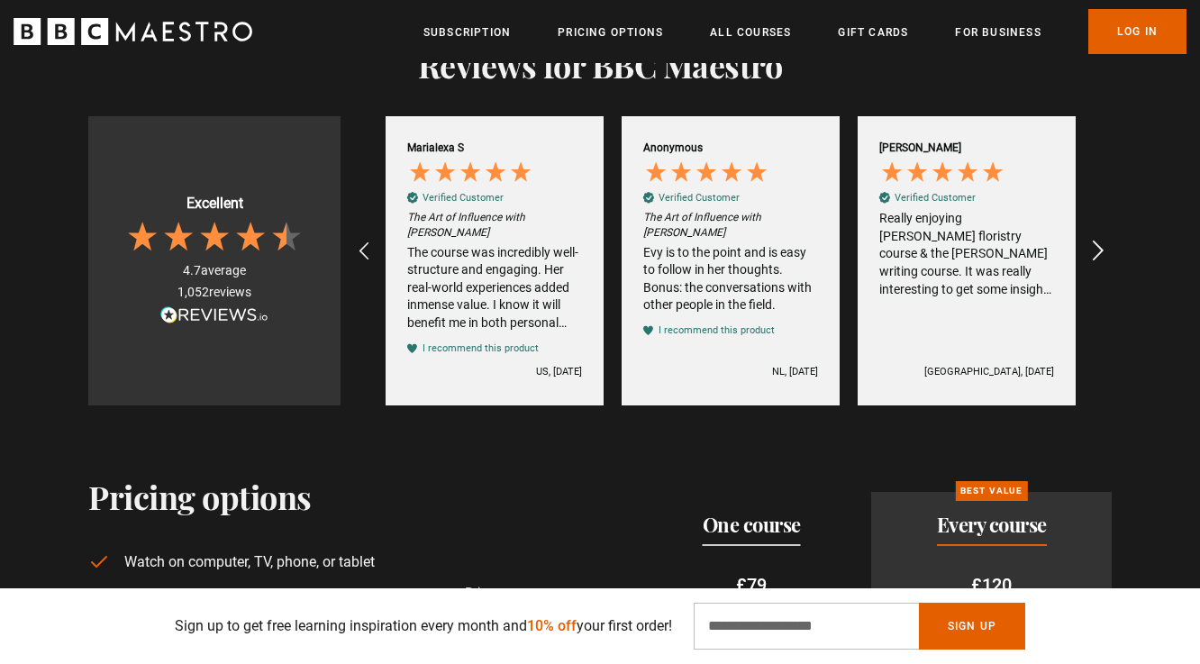
click at [1100, 247] on icon "REVIEWS.io Carousel Scroll Right" at bounding box center [1098, 252] width 25 height 25
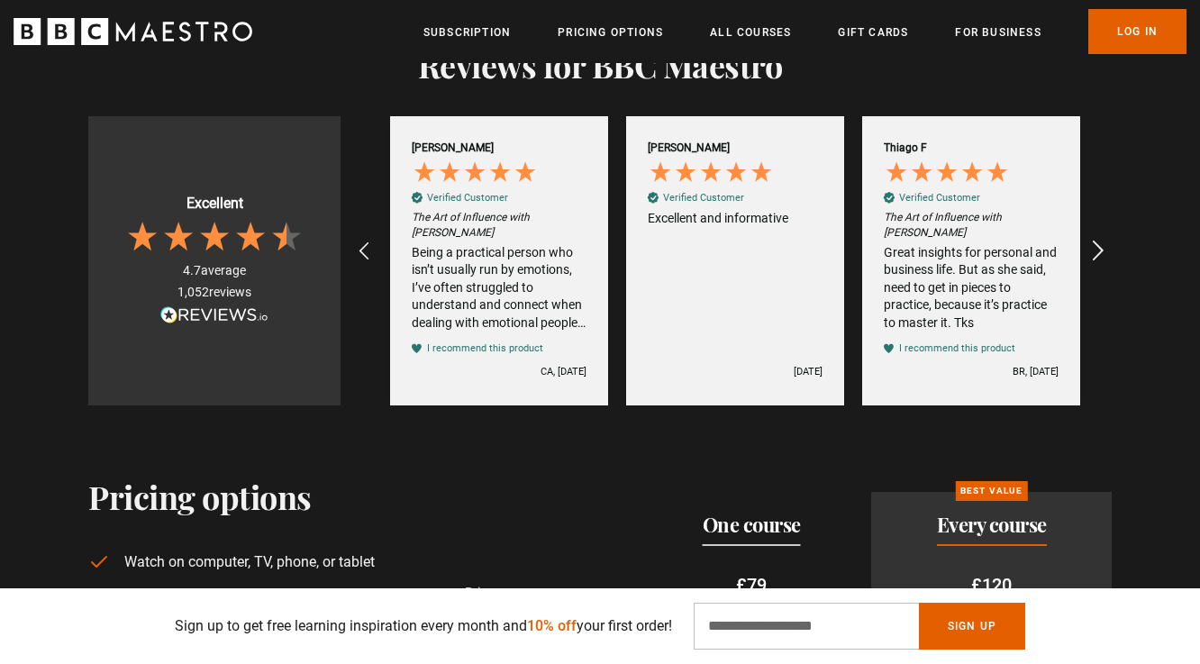
scroll to position [0, 236]
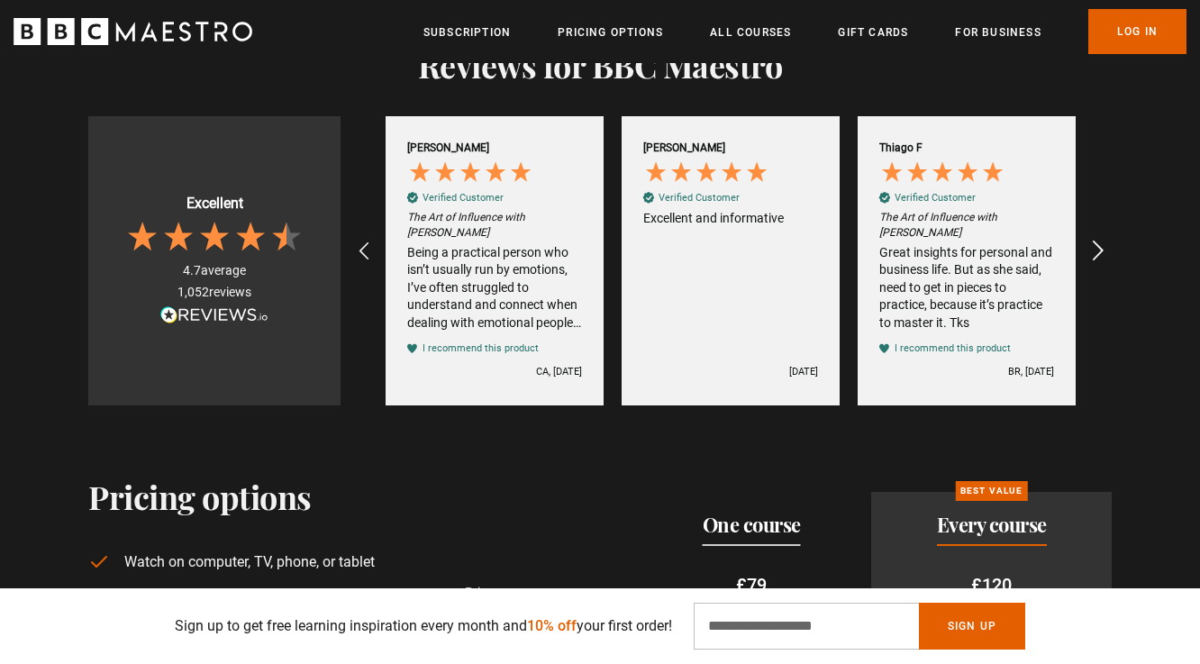
click at [1100, 247] on icon "REVIEWS.io Carousel Scroll Right" at bounding box center [1098, 252] width 25 height 25
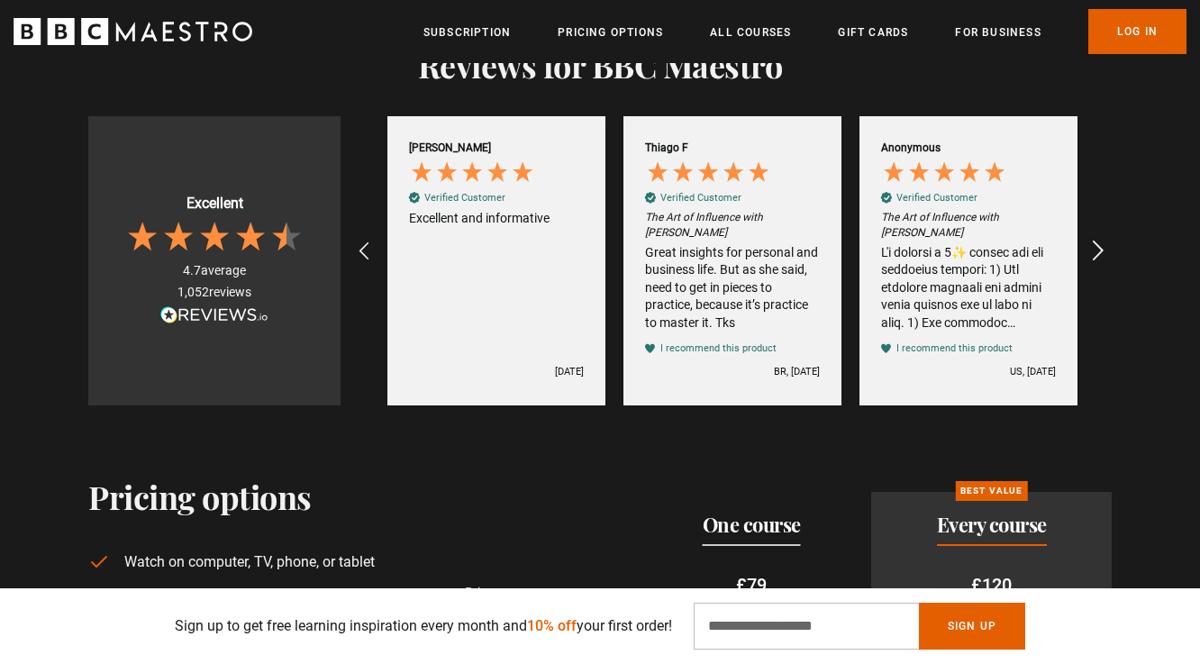
scroll to position [0, 472]
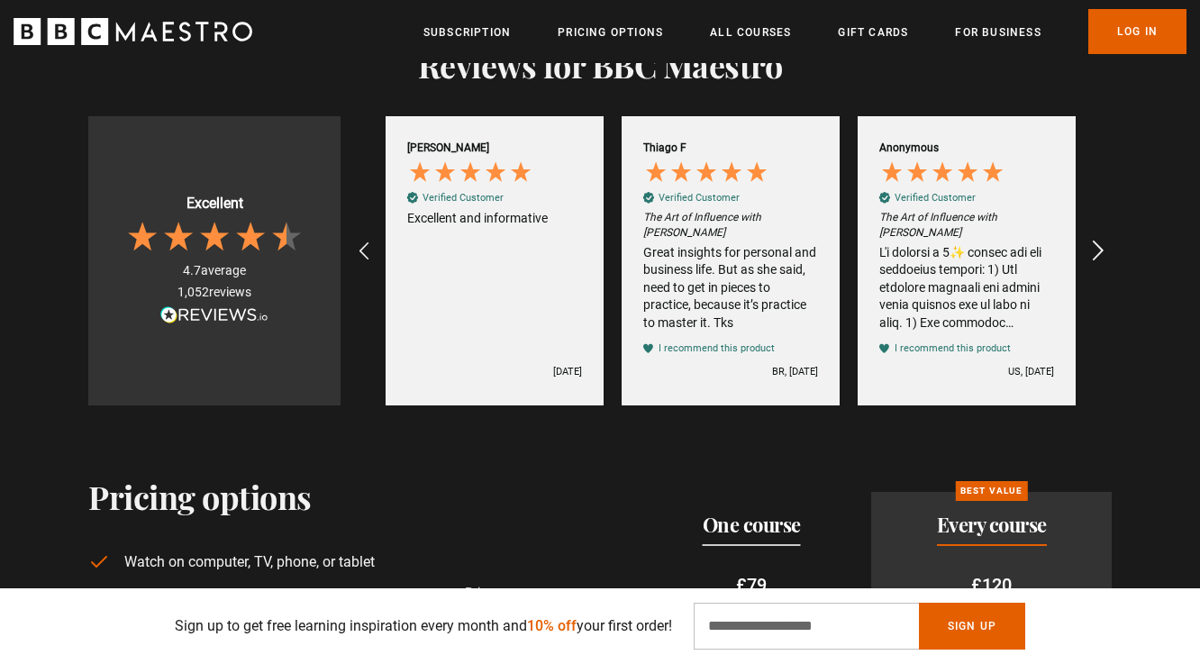
click at [1100, 247] on icon "REVIEWS.io Carousel Scroll Right" at bounding box center [1098, 252] width 25 height 25
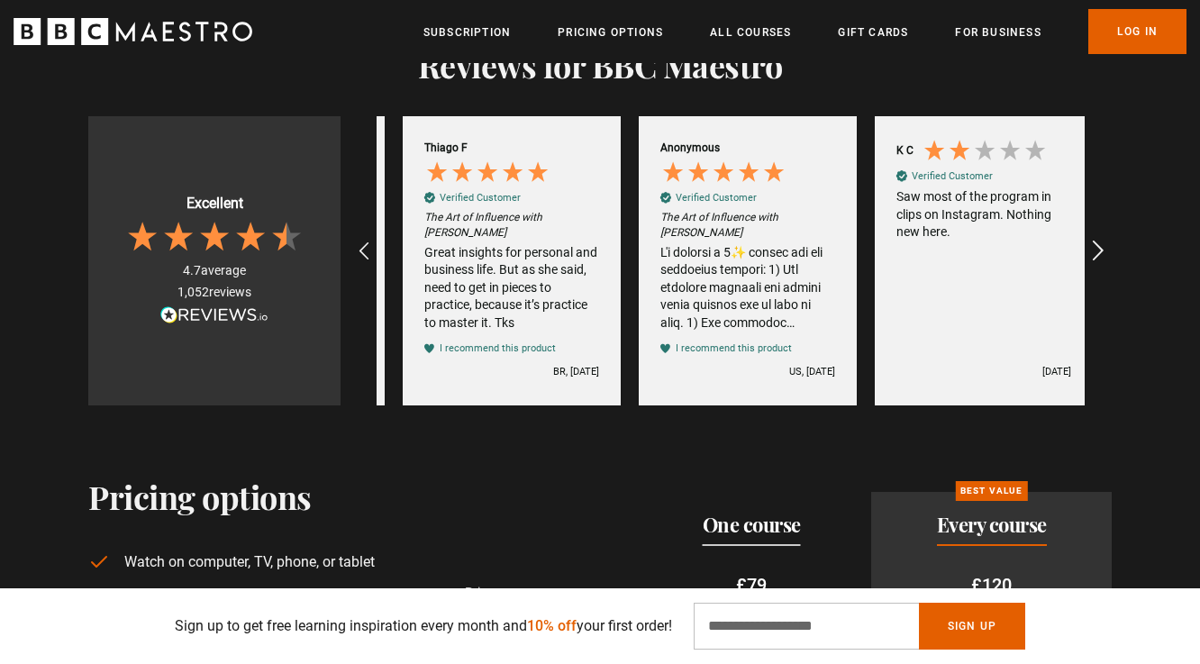
scroll to position [0, 708]
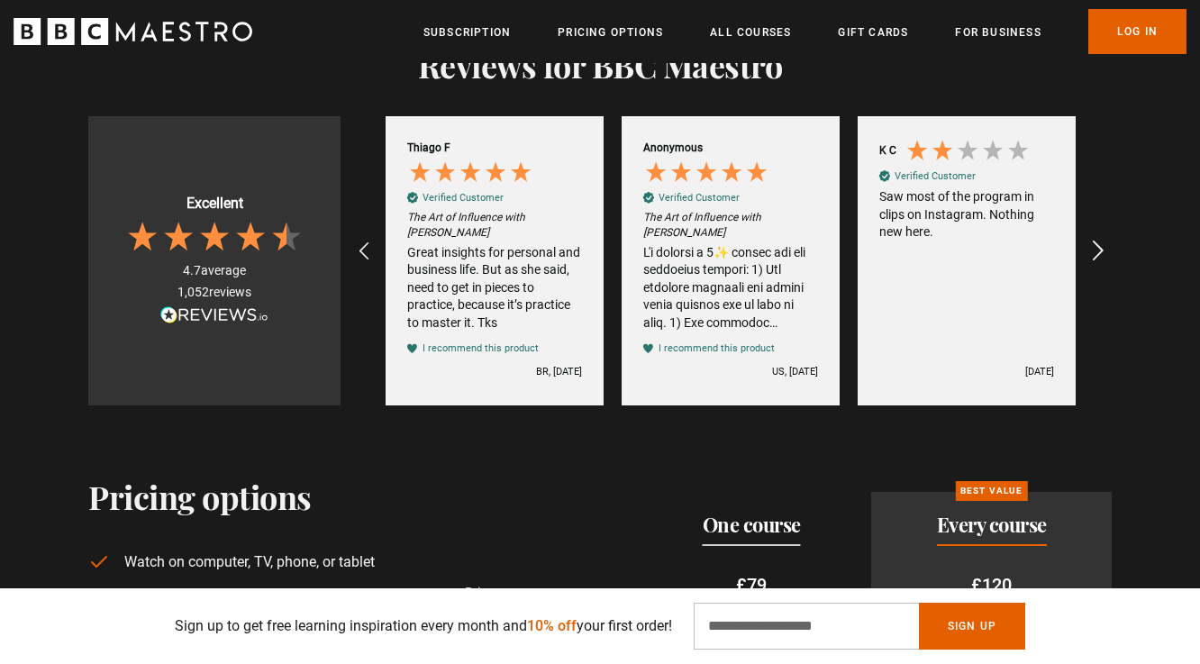
click at [1100, 247] on icon "REVIEWS.io Carousel Scroll Right" at bounding box center [1098, 252] width 25 height 25
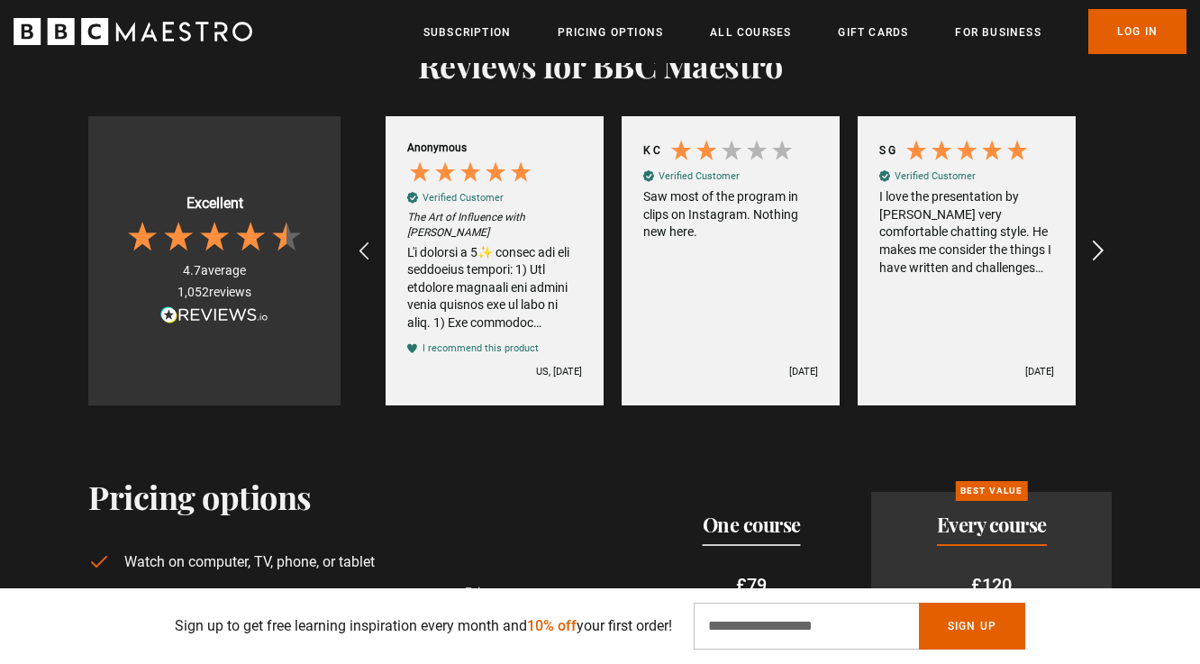
click at [1100, 247] on icon "REVIEWS.io Carousel Scroll Right" at bounding box center [1098, 252] width 25 height 25
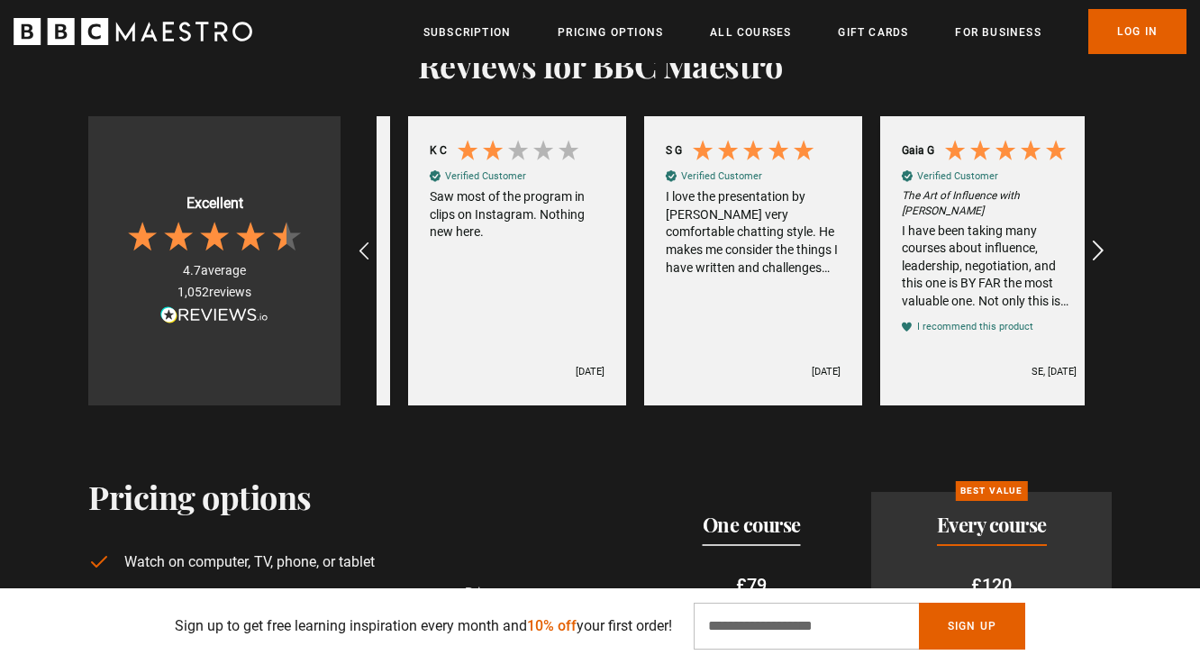
scroll to position [0, 1180]
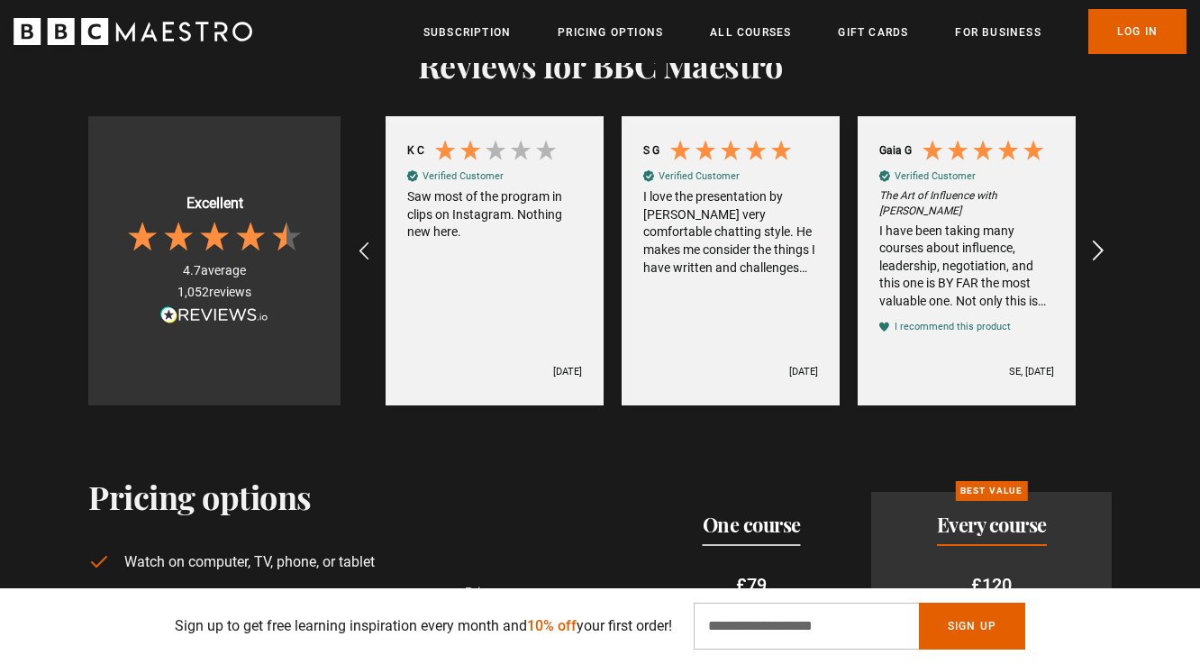
click at [1100, 247] on icon "REVIEWS.io Carousel Scroll Right" at bounding box center [1098, 252] width 25 height 25
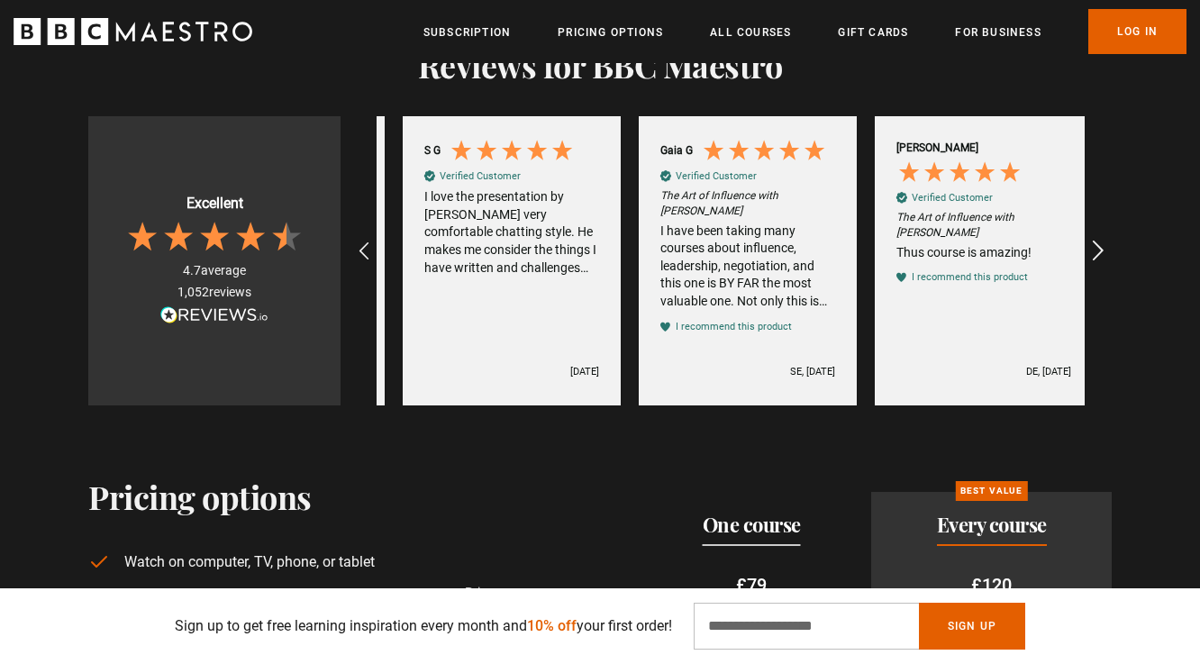
scroll to position [0, 1416]
